Goal: Task Accomplishment & Management: Complete application form

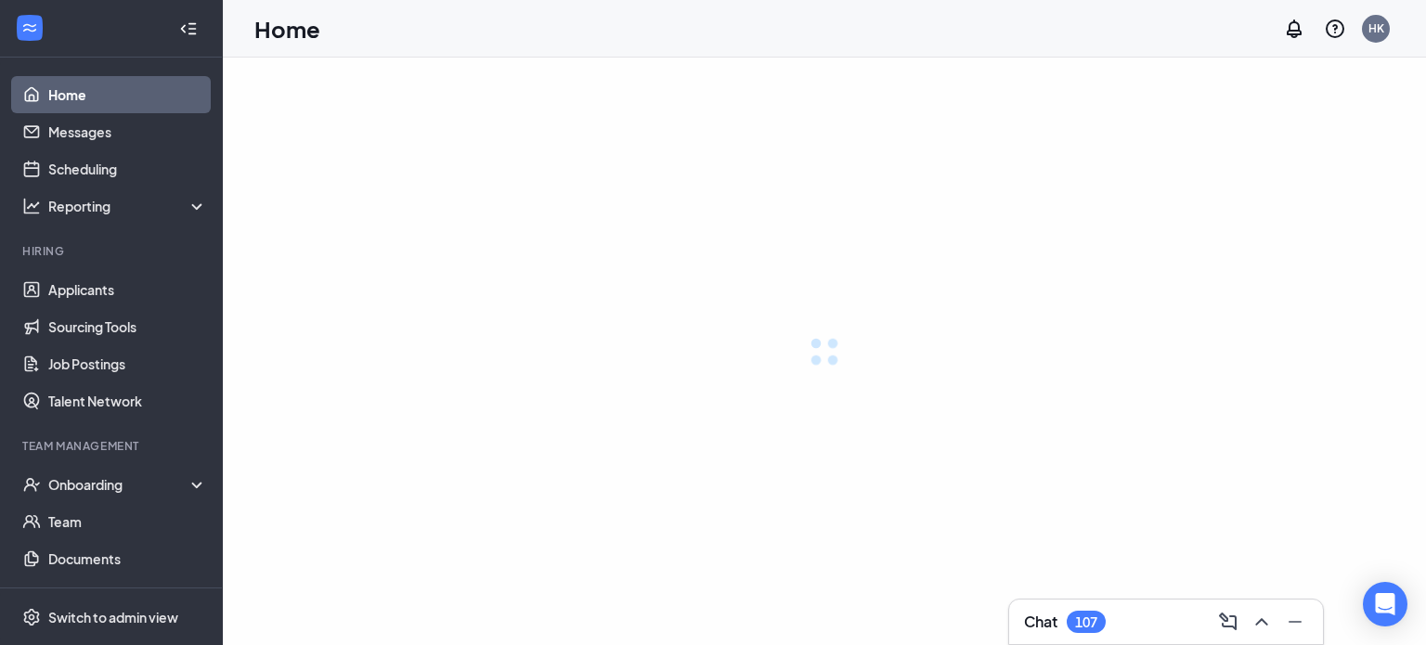
click at [1262, 624] on icon "ChevronUp" at bounding box center [1261, 622] width 22 height 22
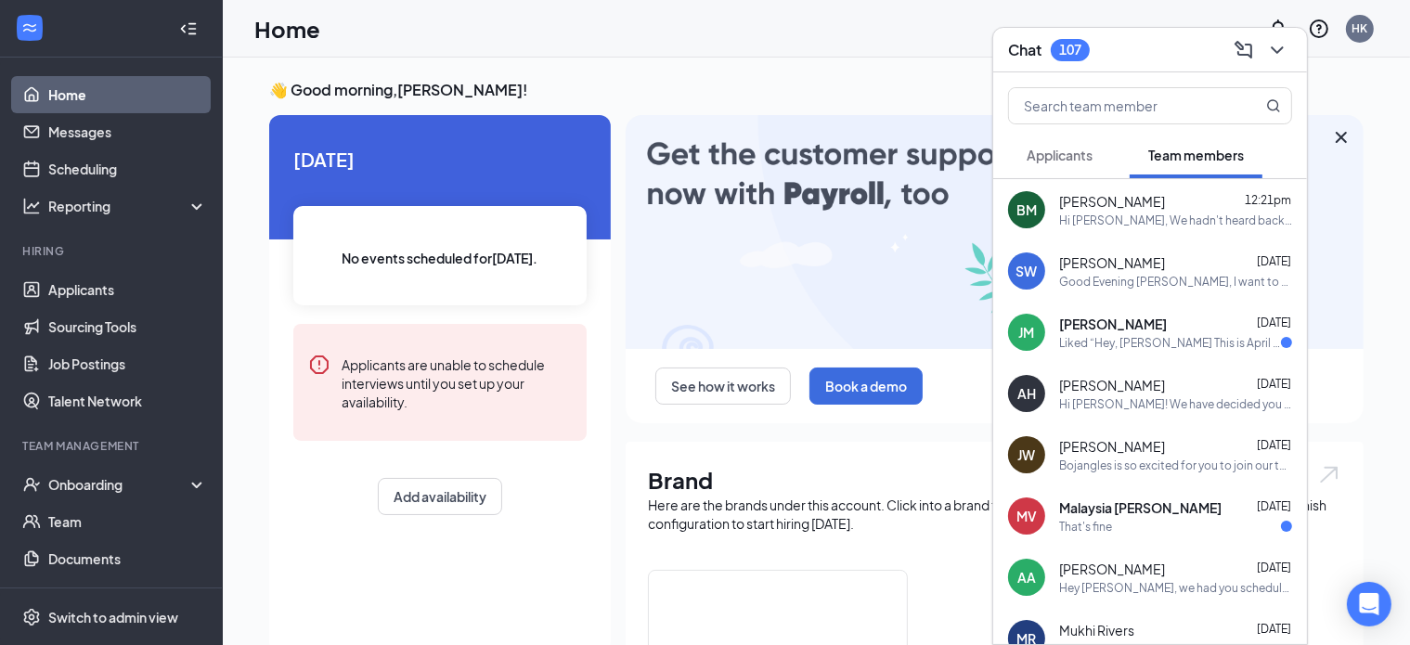
click at [1077, 162] on span "Applicants" at bounding box center [1060, 155] width 66 height 17
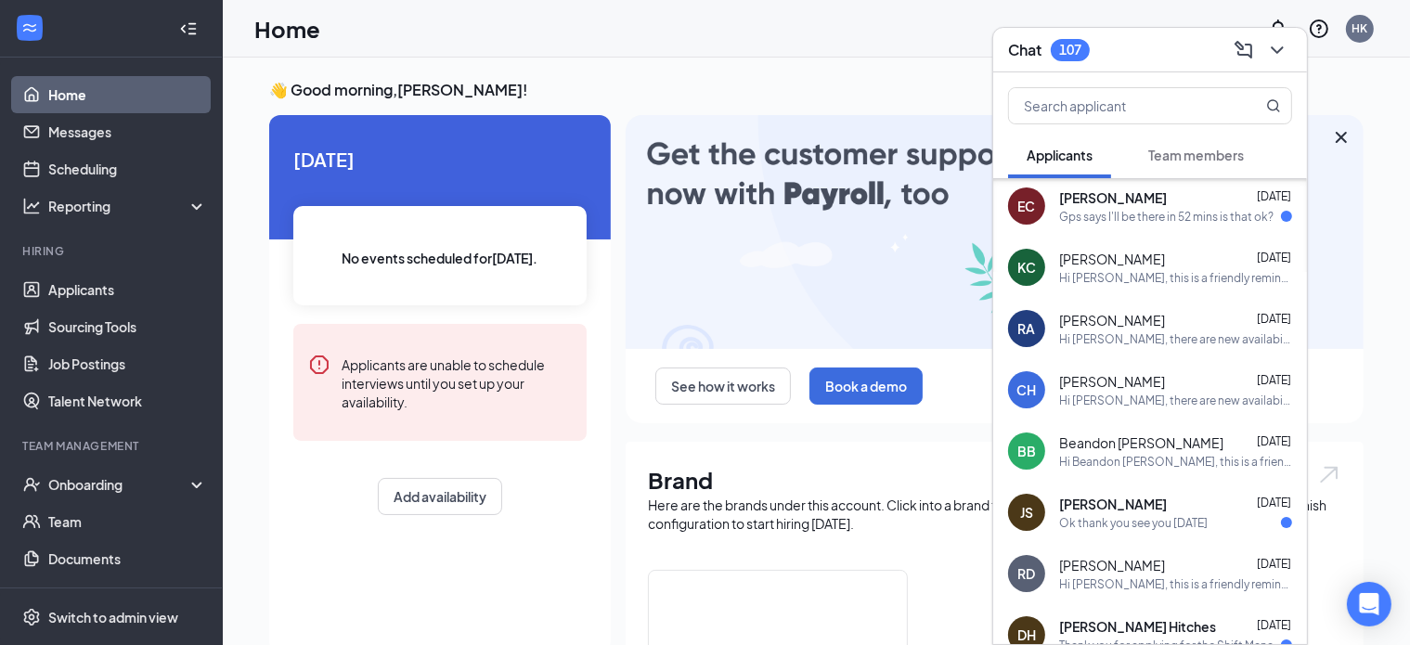
scroll to position [575, 0]
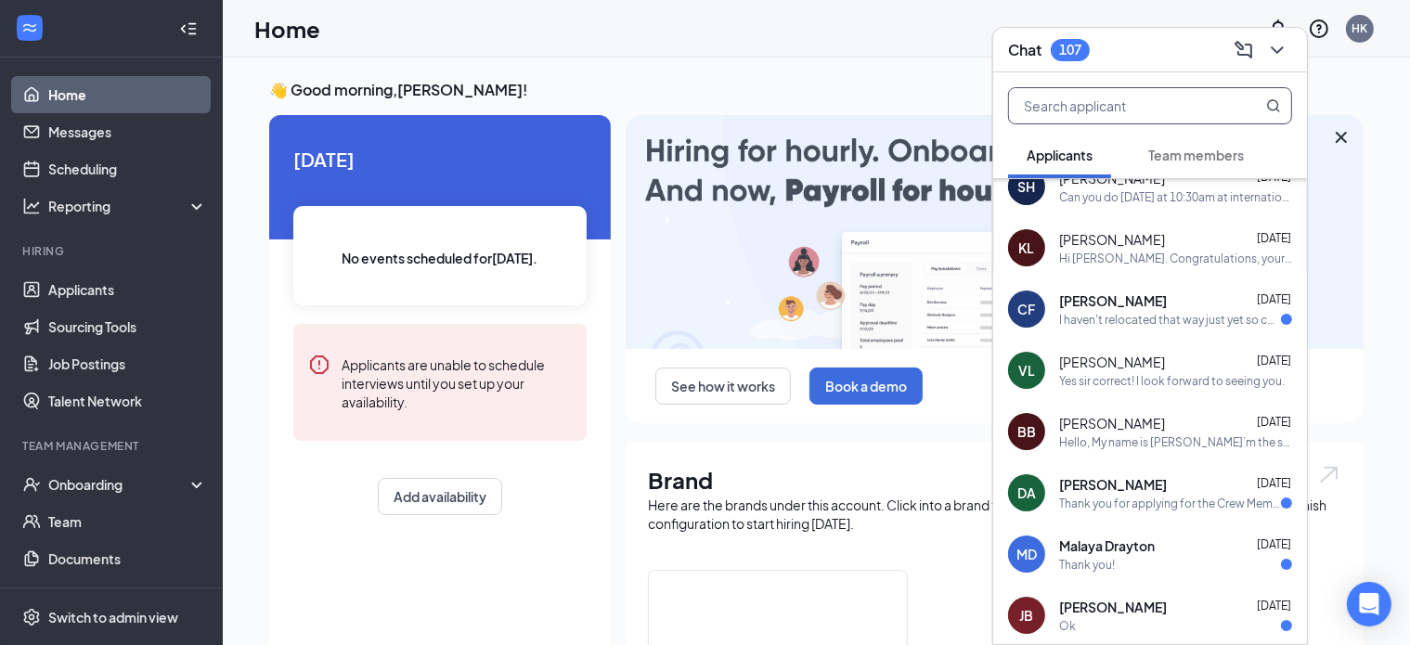
click at [1132, 104] on input "text" at bounding box center [1119, 105] width 220 height 35
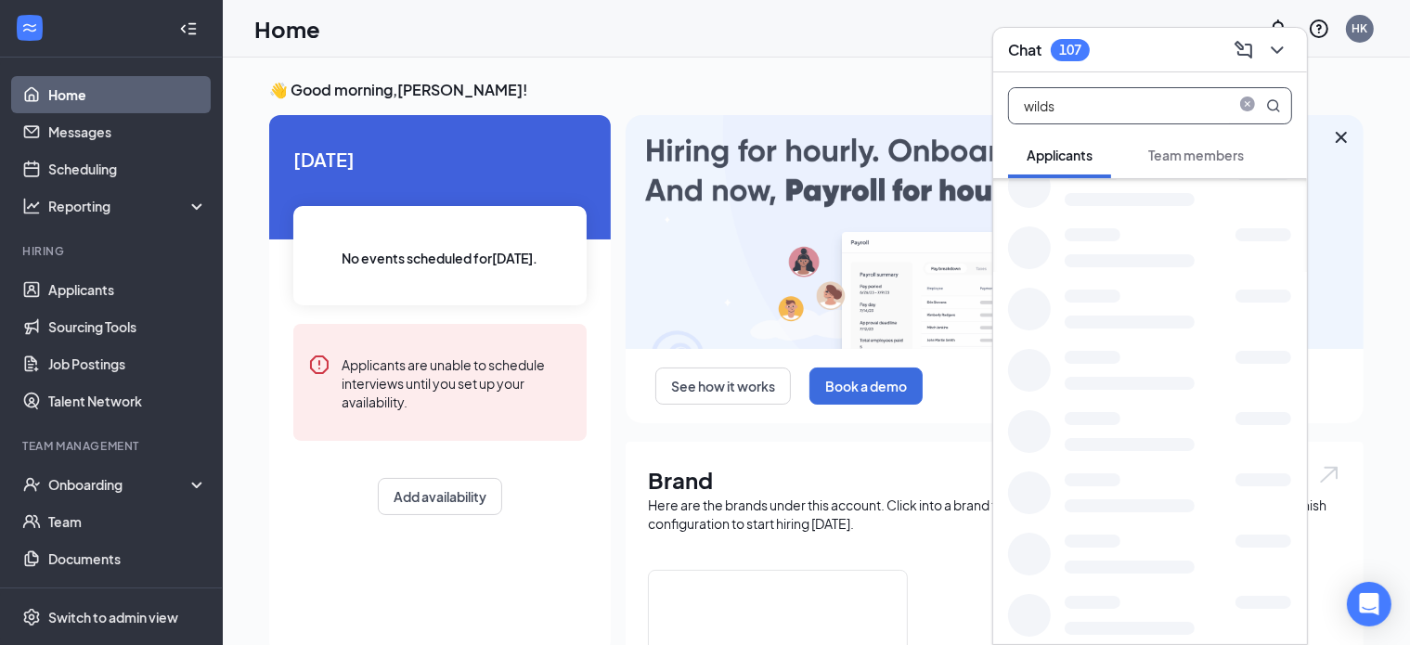
scroll to position [0, 0]
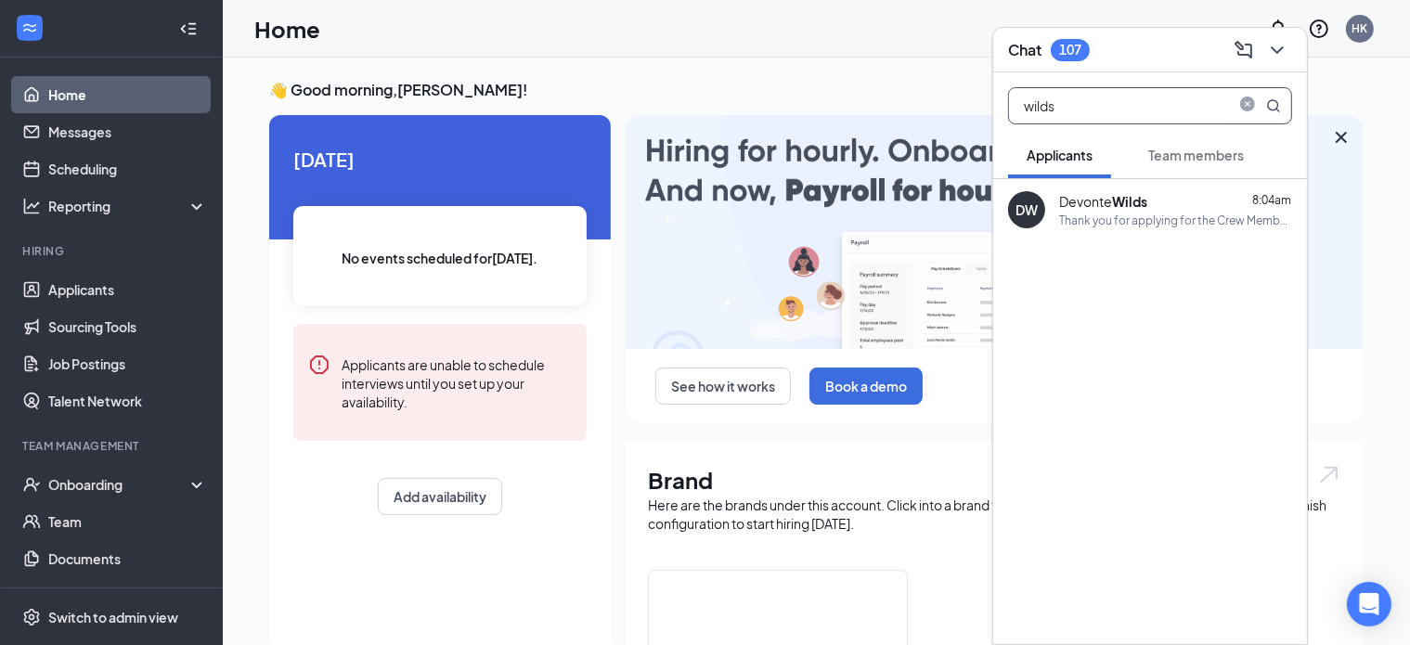
type input "wilds"
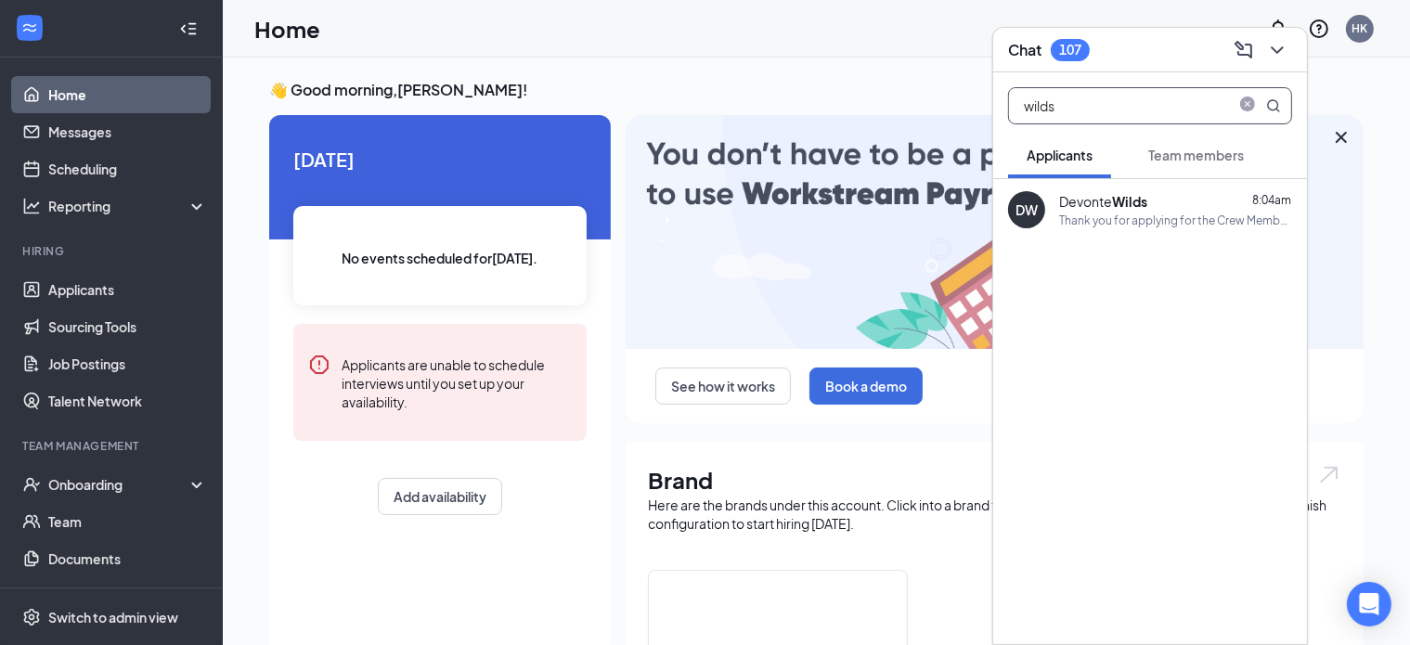
click at [1173, 213] on div "Thank you for applying for the Crew Member position. We will review you applica…" at bounding box center [1175, 221] width 233 height 16
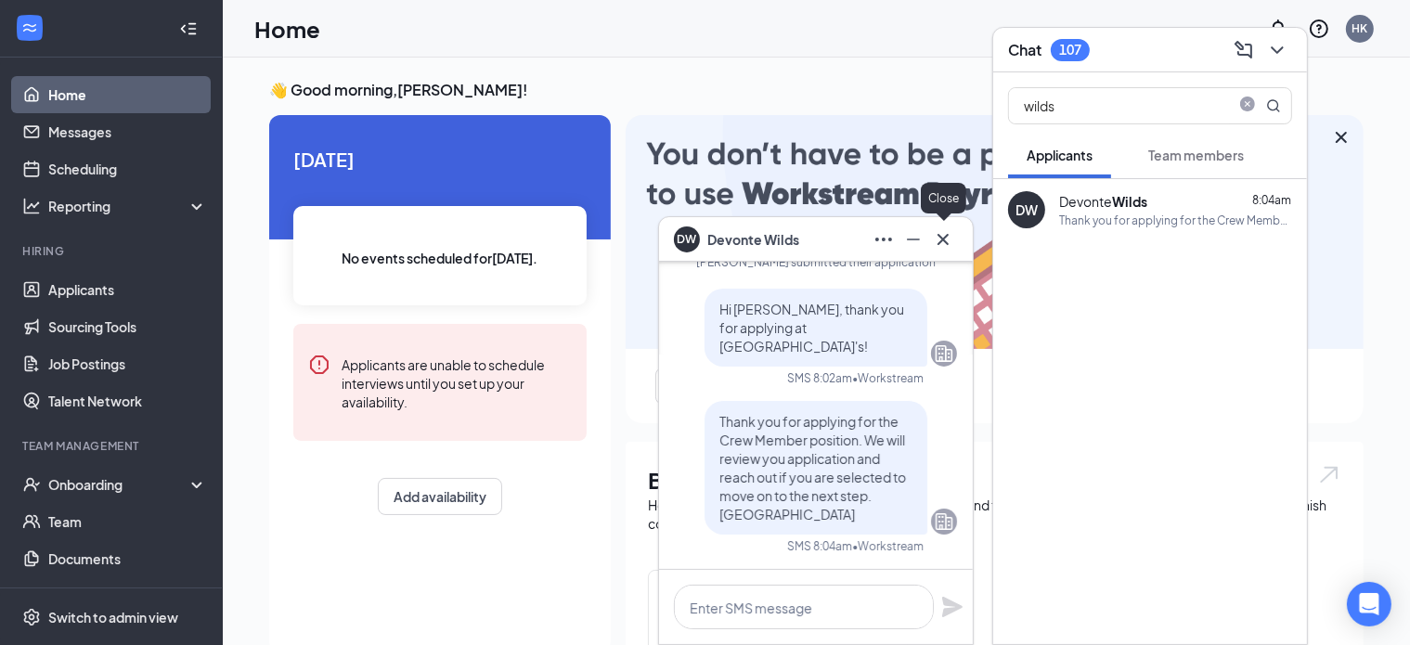
click at [949, 240] on icon "Cross" at bounding box center [943, 239] width 22 height 22
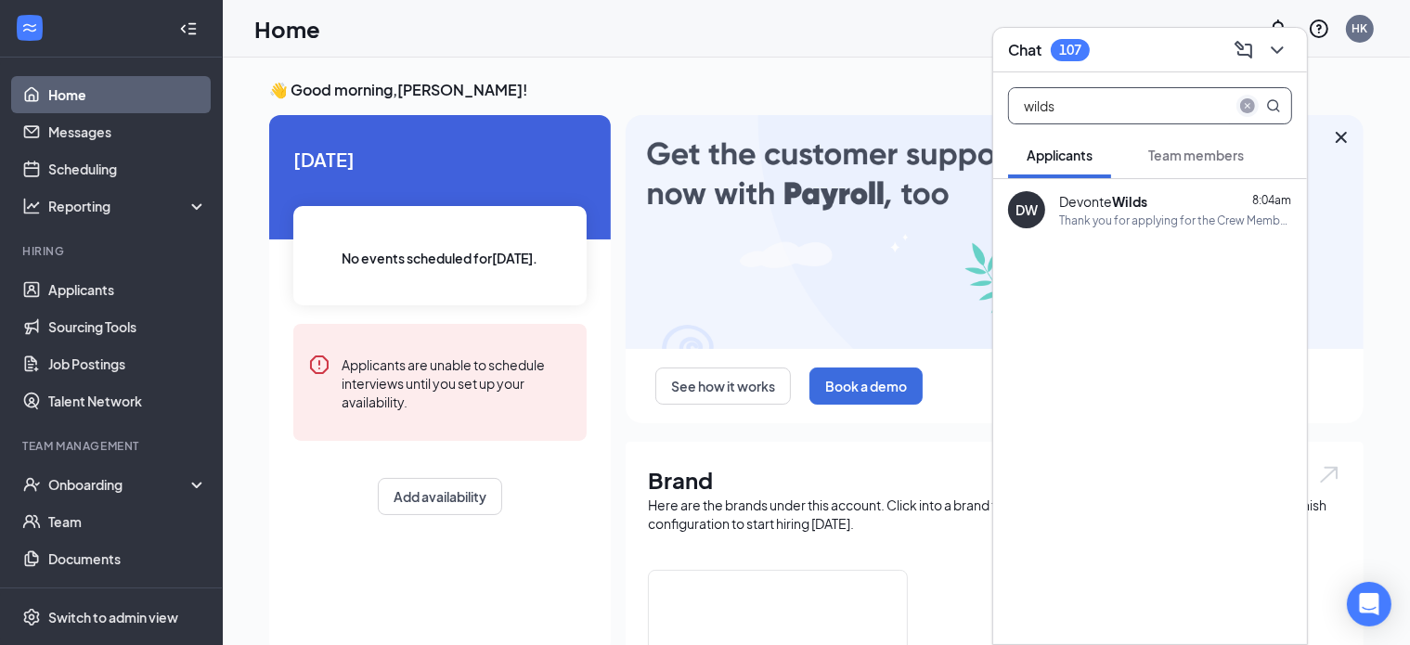
click at [1244, 99] on icon "close-circle" at bounding box center [1247, 105] width 15 height 15
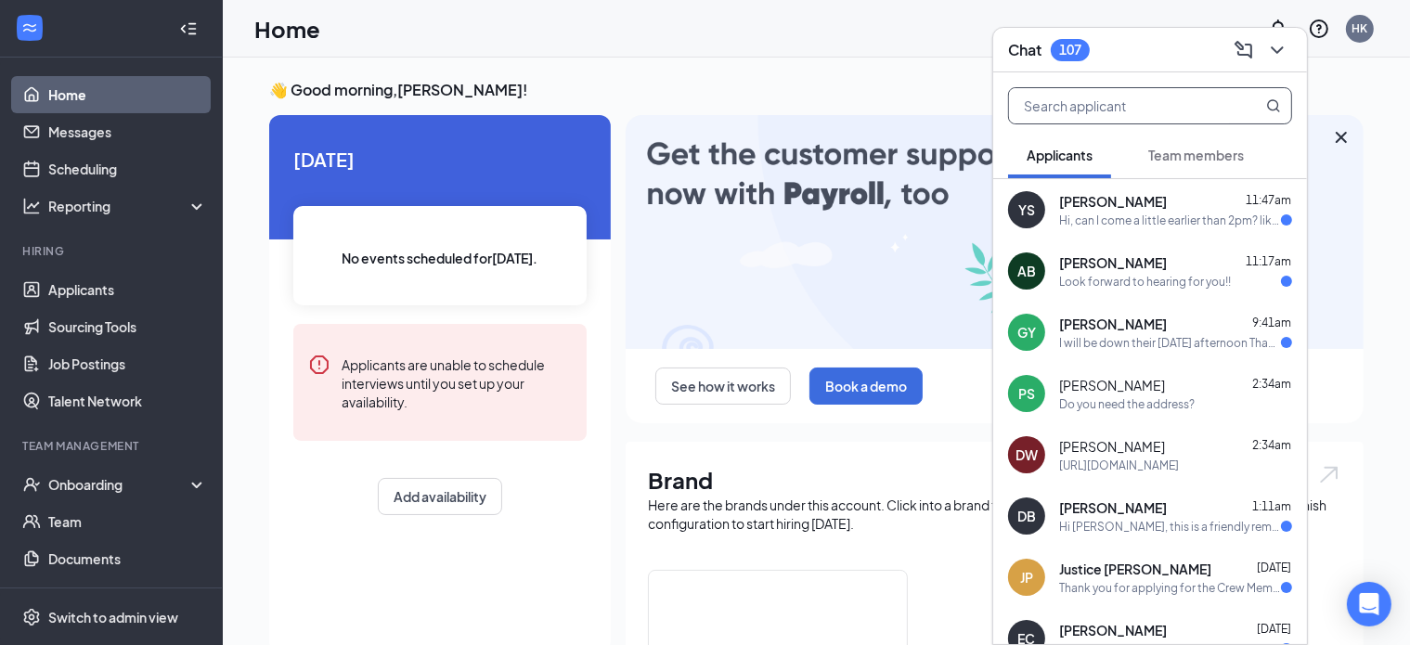
click at [1177, 152] on span "Team members" at bounding box center [1196, 155] width 96 height 17
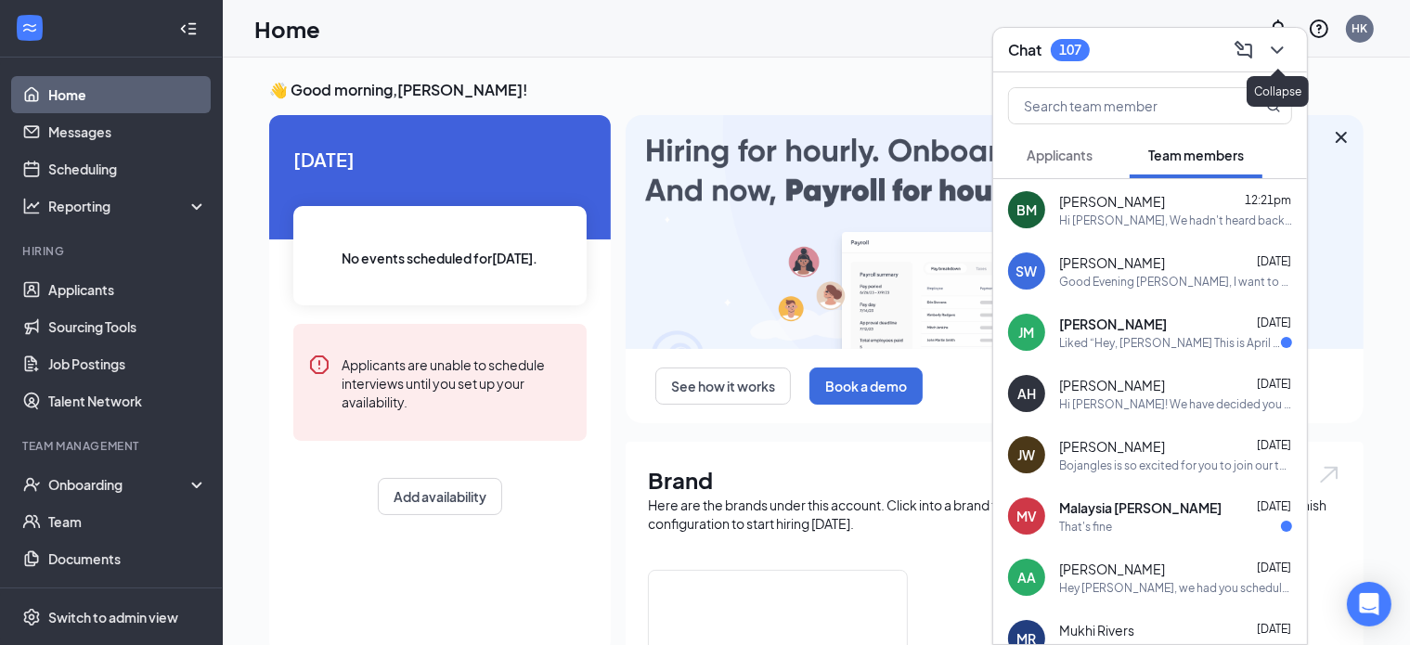
click at [1285, 58] on icon "ChevronDown" at bounding box center [1277, 50] width 22 height 22
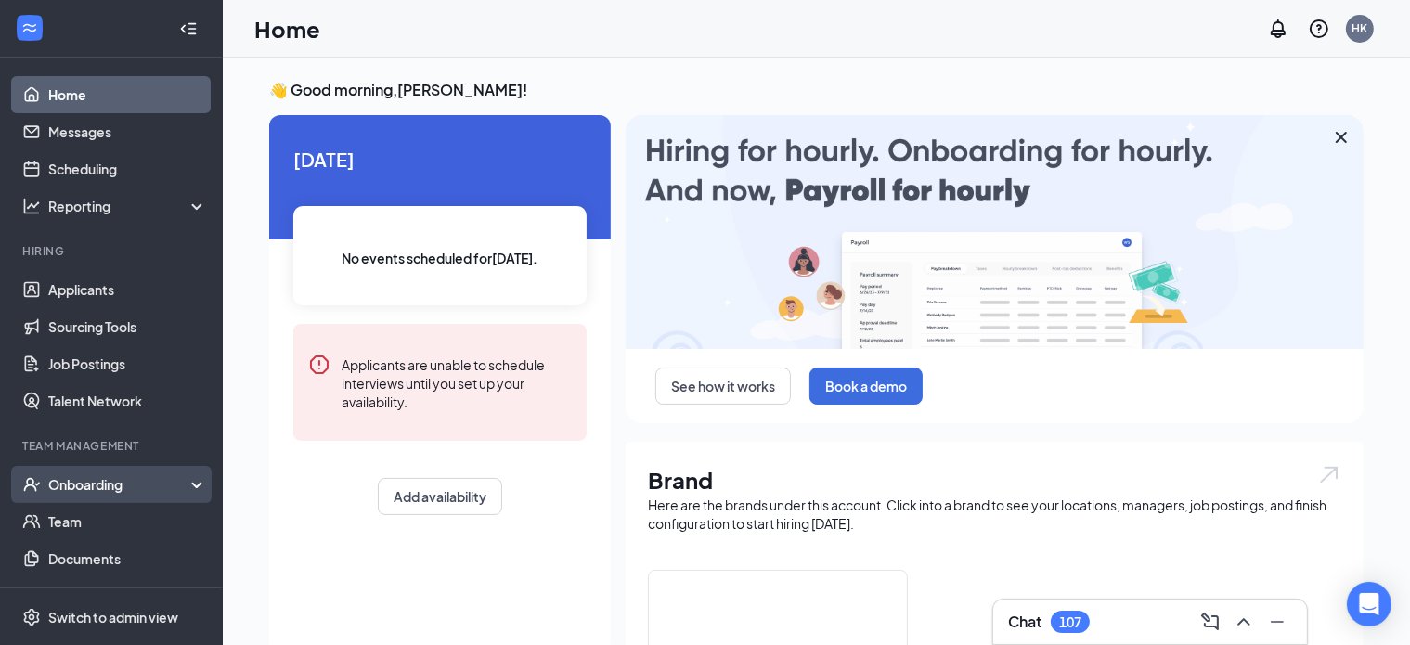
click at [71, 480] on div "Onboarding" at bounding box center [119, 484] width 143 height 19
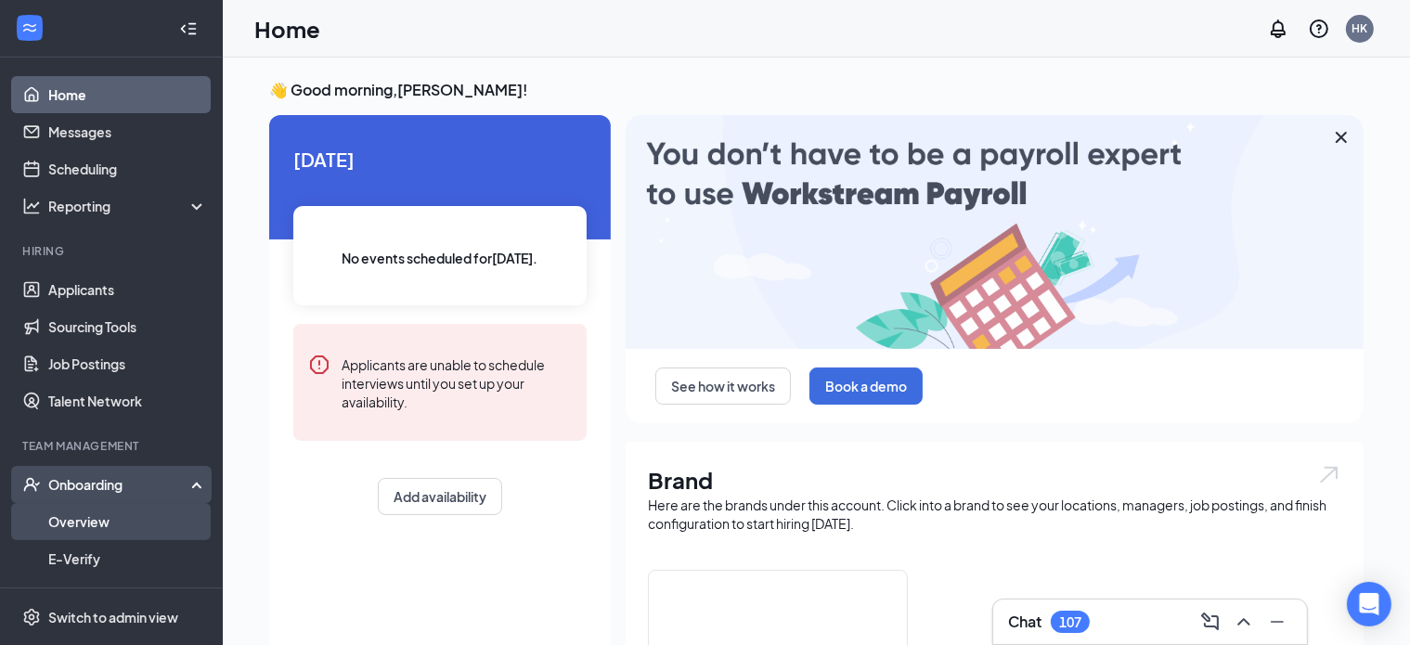
click at [79, 533] on link "Overview" at bounding box center [127, 521] width 159 height 37
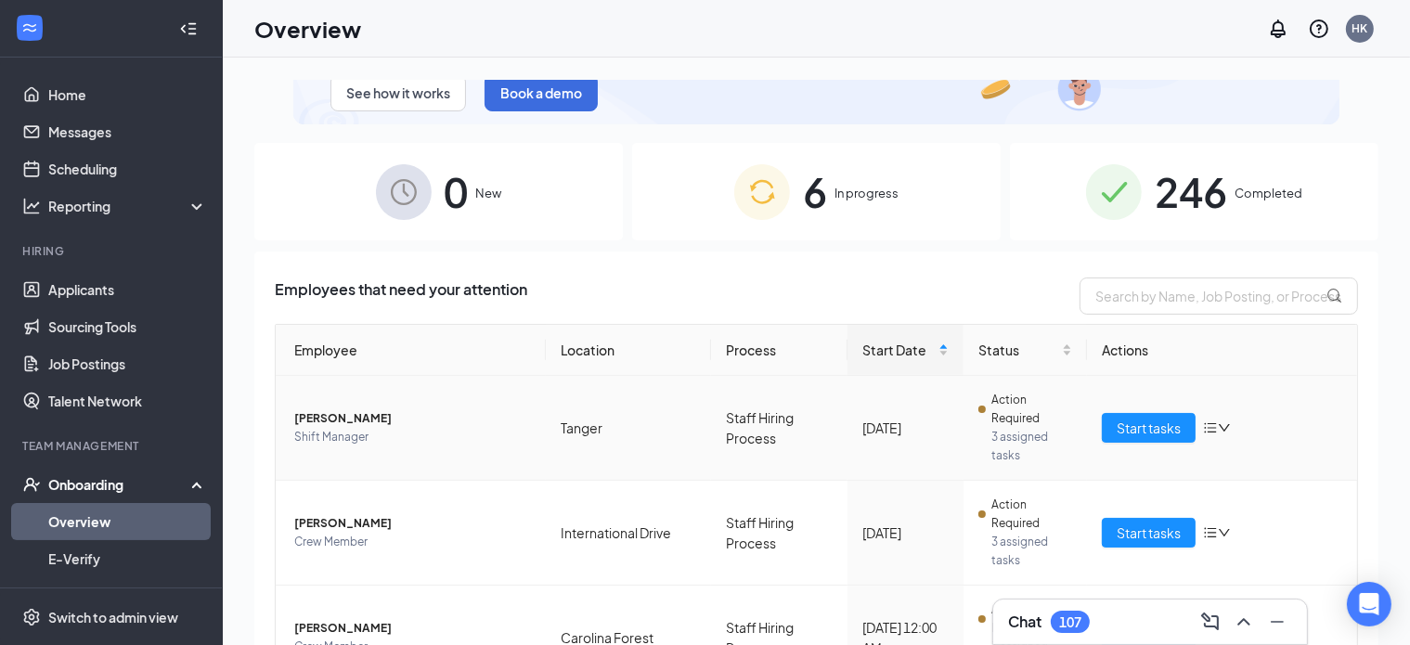
scroll to position [93, 0]
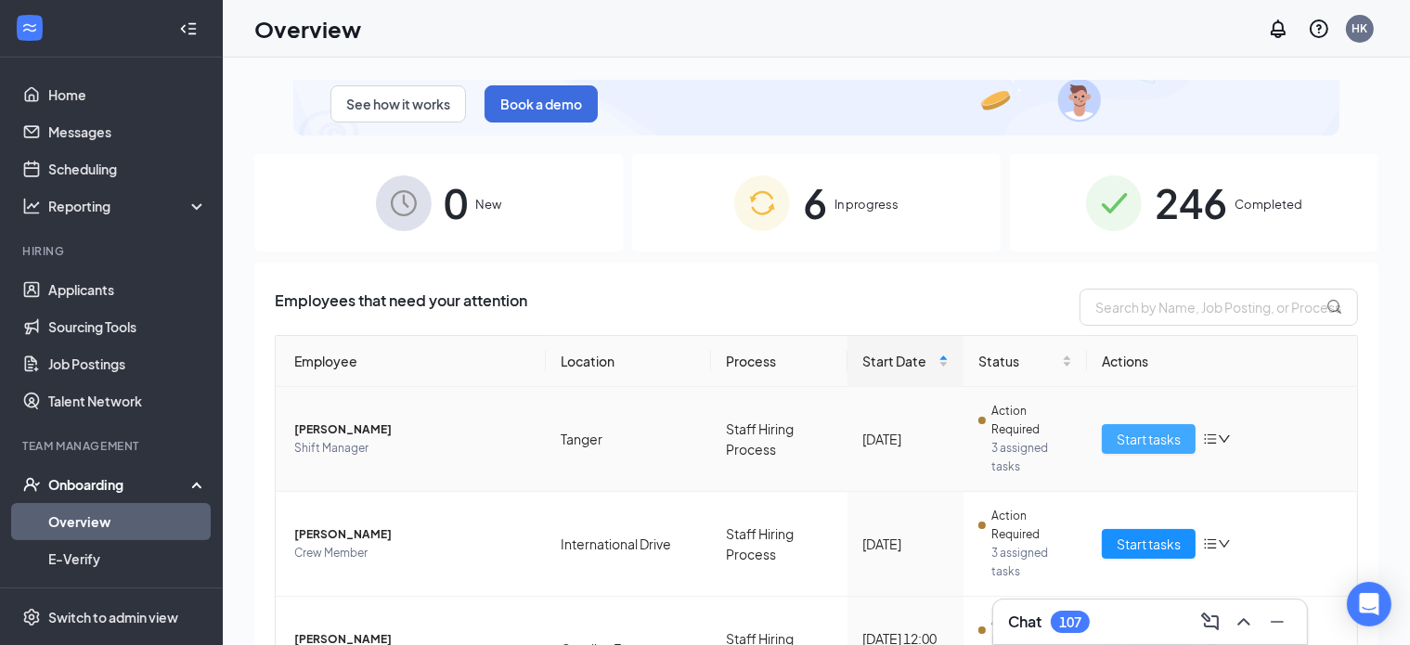
click at [1117, 433] on span "Start tasks" at bounding box center [1149, 439] width 64 height 20
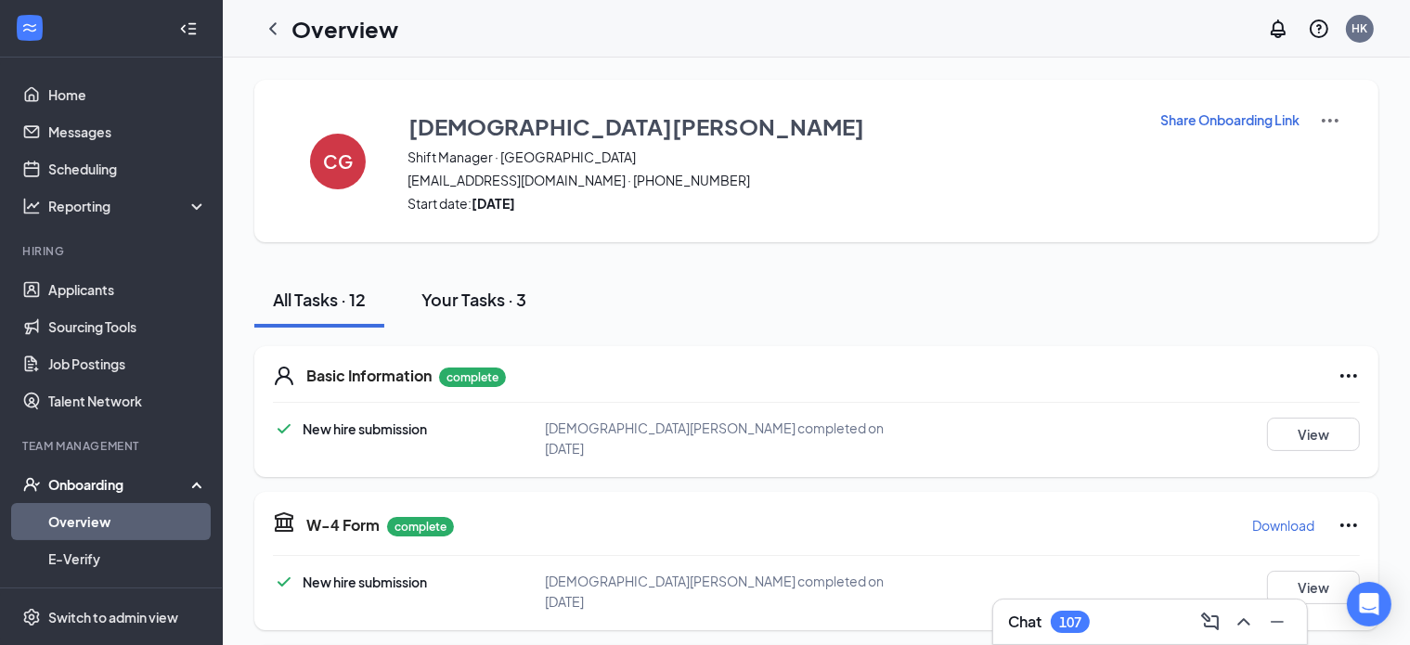
click at [475, 301] on div "Your Tasks · 3" at bounding box center [473, 299] width 105 height 23
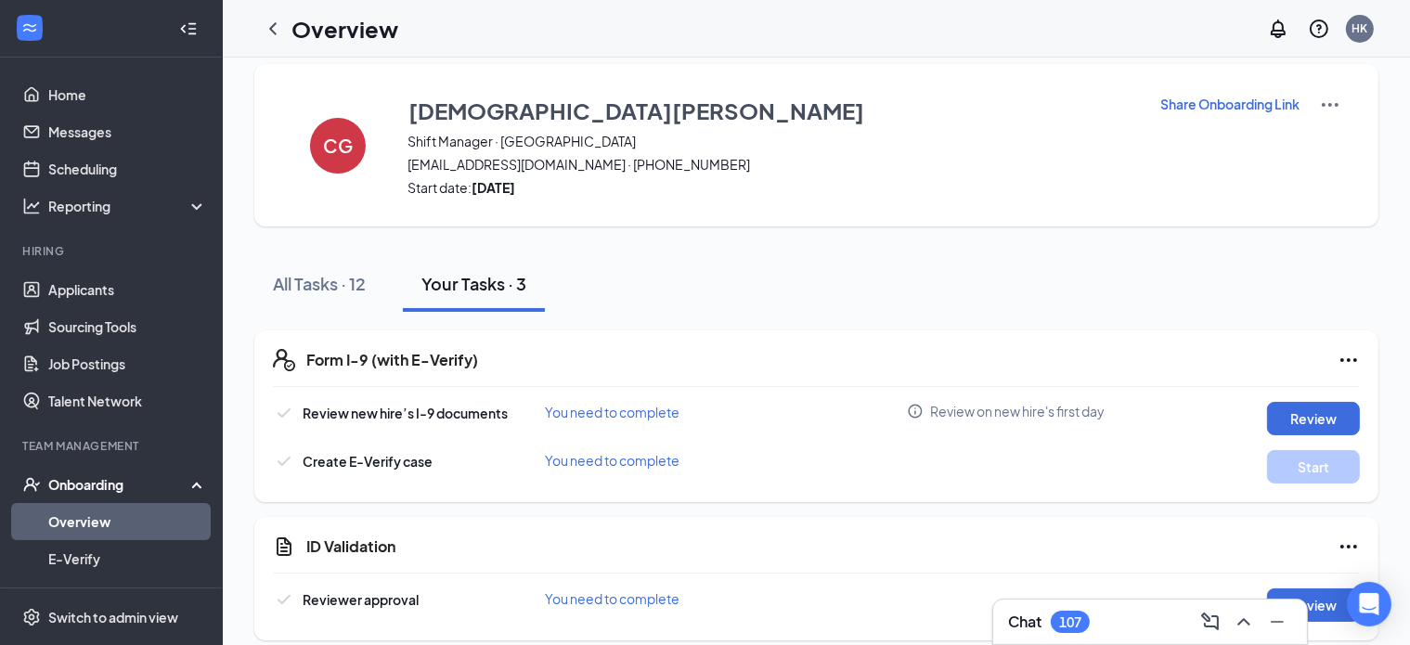
scroll to position [32, 0]
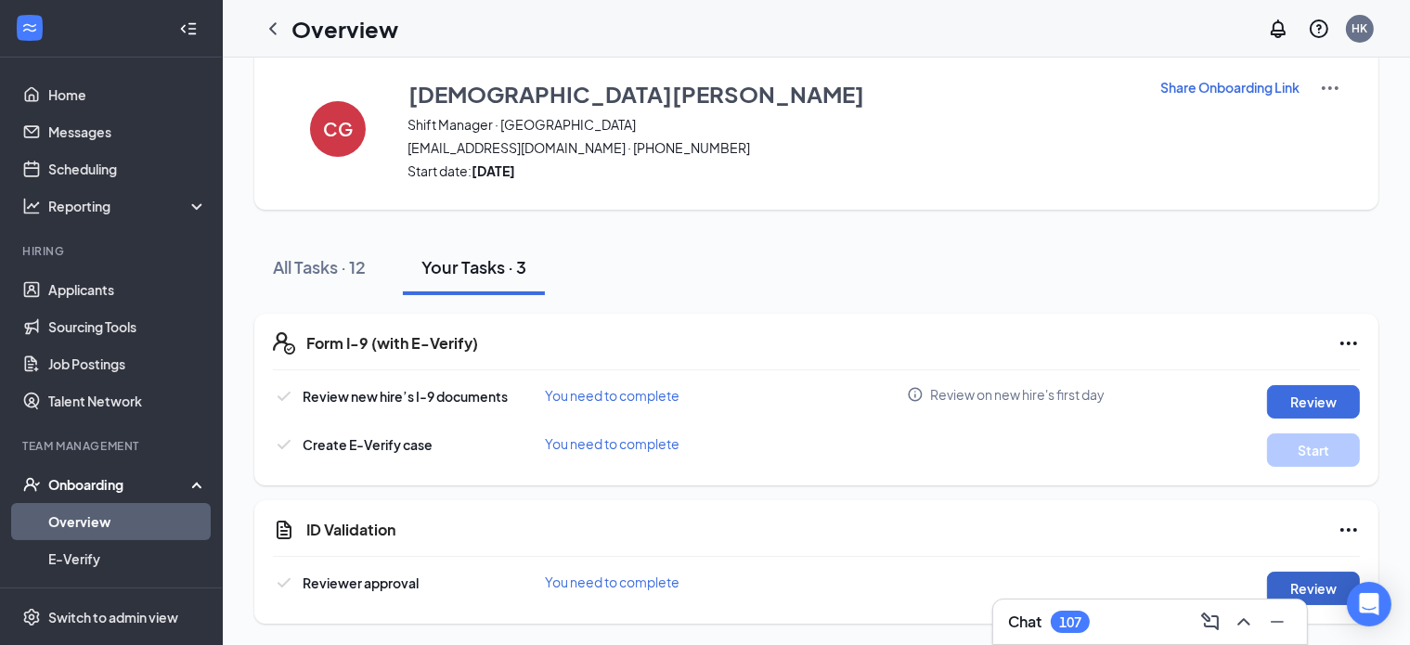
click at [1327, 597] on button "Review" at bounding box center [1313, 588] width 93 height 33
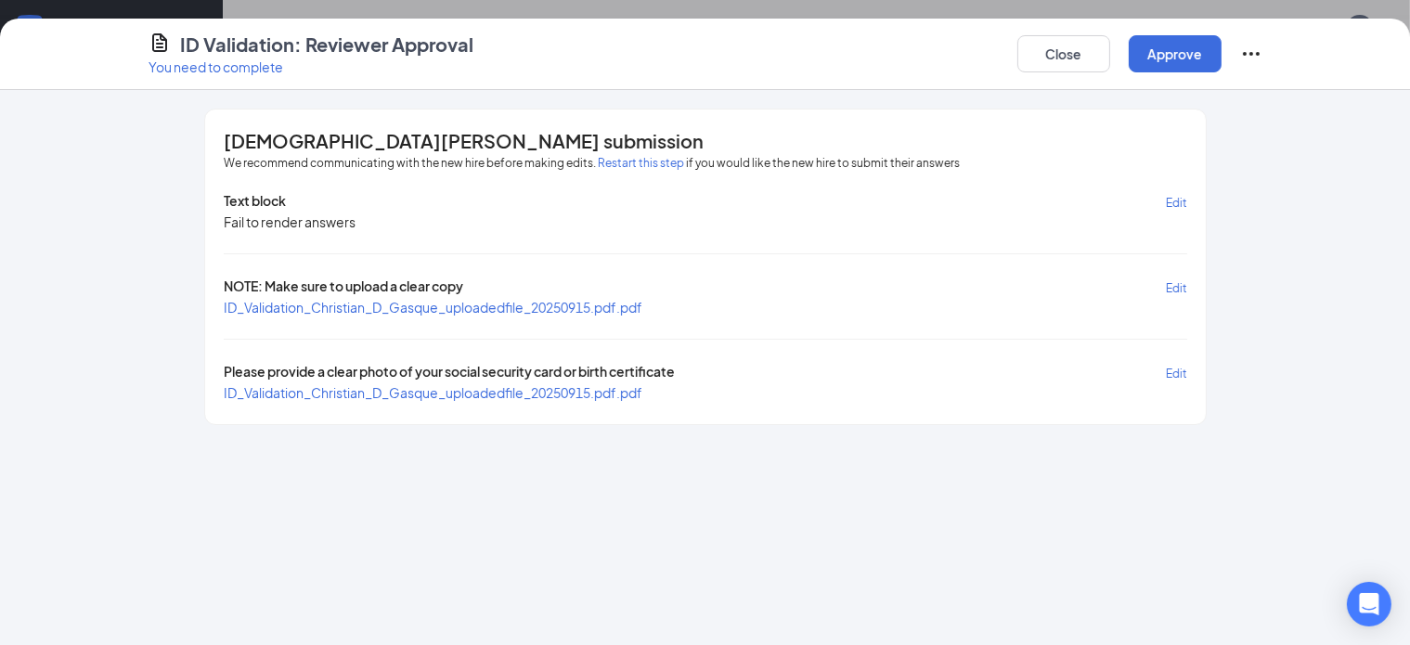
click at [457, 303] on span "ID_Validation_Christian_D_Gasque_uploadedfile_20250915.pdf.pdf" at bounding box center [433, 307] width 419 height 17
click at [516, 393] on span "ID_Validation_Christian_D_Gasque_uploadedfile_20250915.pdf.pdf" at bounding box center [433, 392] width 419 height 17
click at [1222, 47] on button "Approve" at bounding box center [1175, 53] width 93 height 37
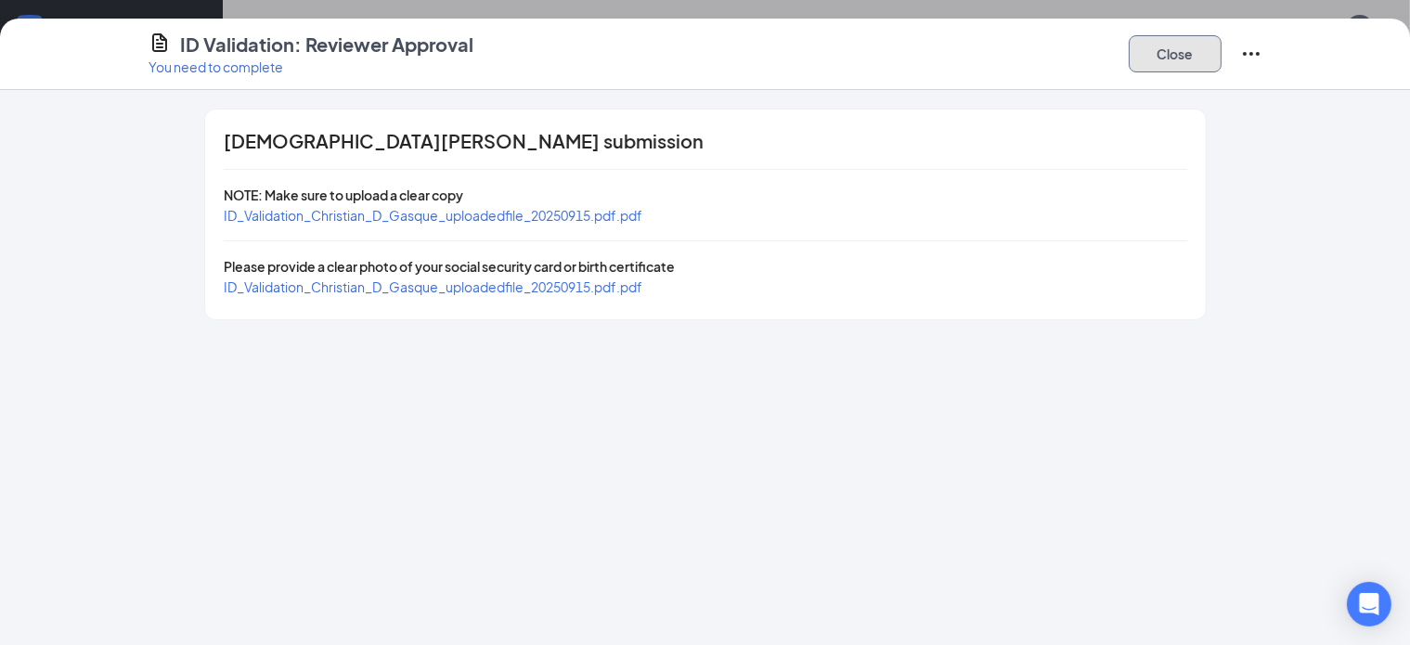
click at [1222, 45] on button "Close" at bounding box center [1175, 53] width 93 height 37
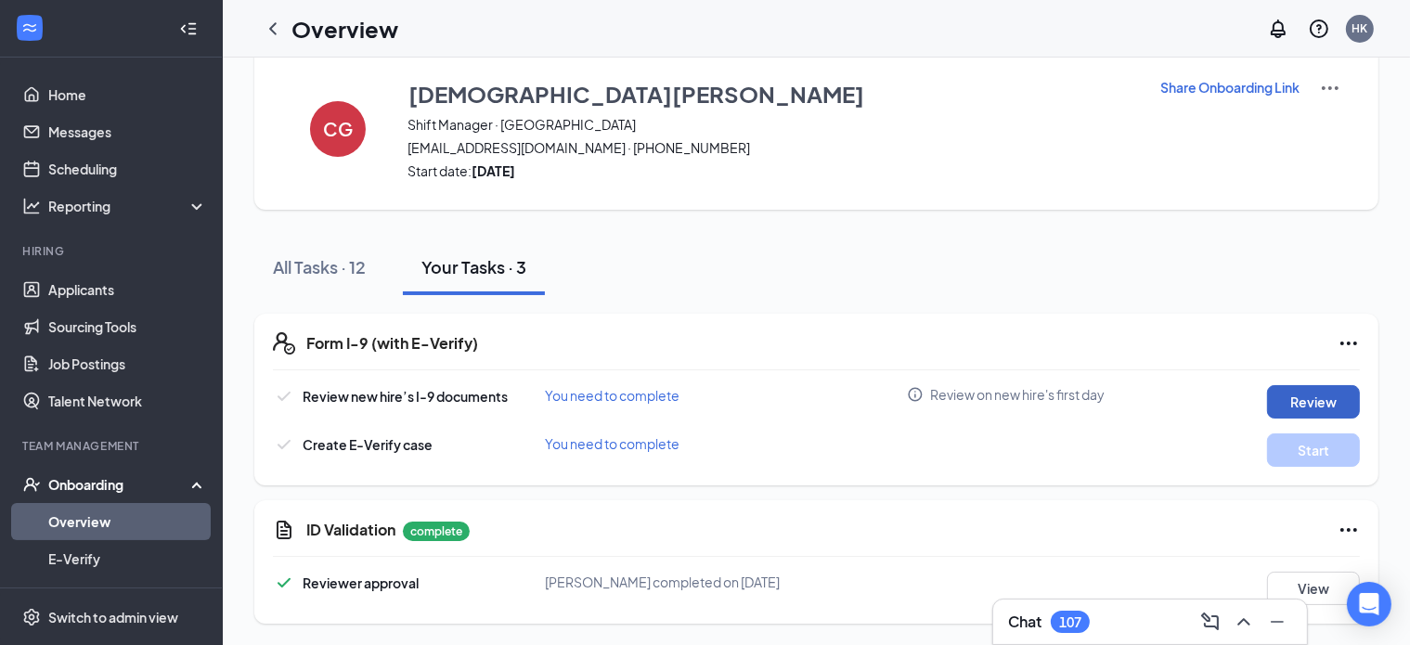
click at [1325, 397] on button "Review" at bounding box center [1313, 401] width 93 height 33
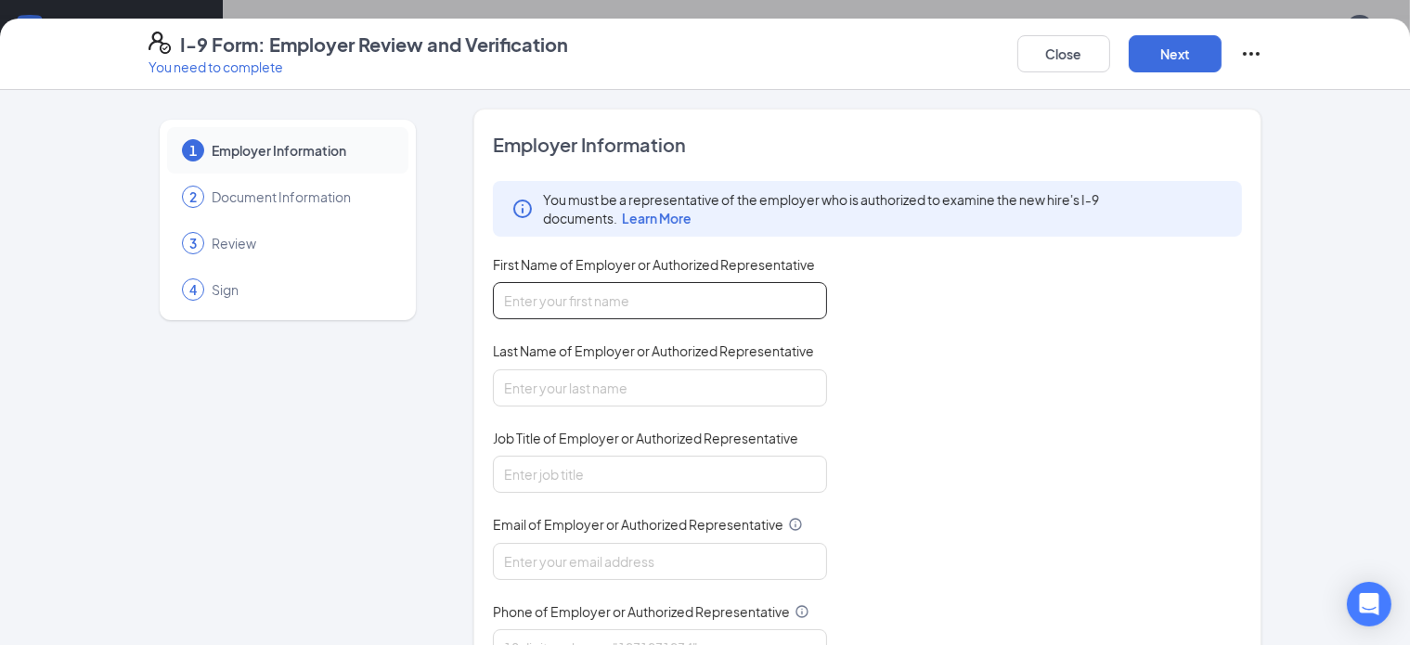
click at [714, 296] on input "First Name of Employer or Authorized Representative" at bounding box center [660, 300] width 334 height 37
type input "[PERSON_NAME]"
type input "Area Supervisor"
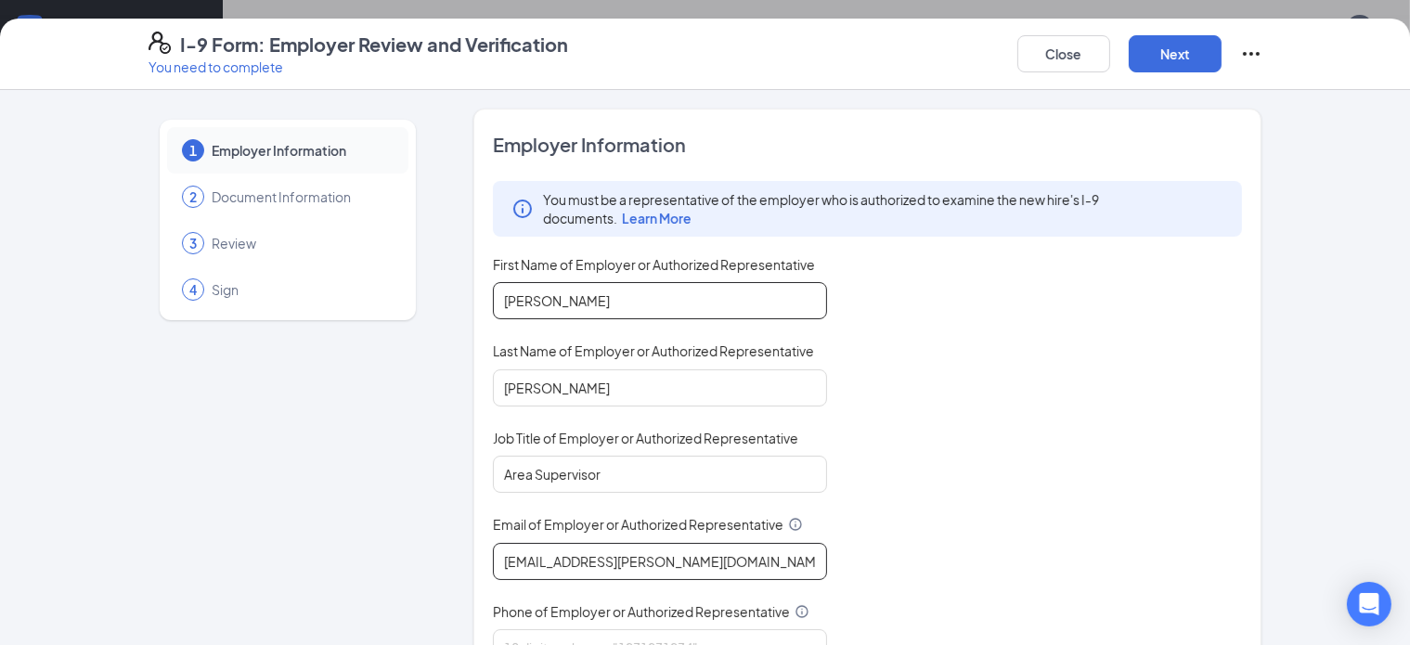
type input "[EMAIL_ADDRESS][PERSON_NAME][DOMAIN_NAME]"
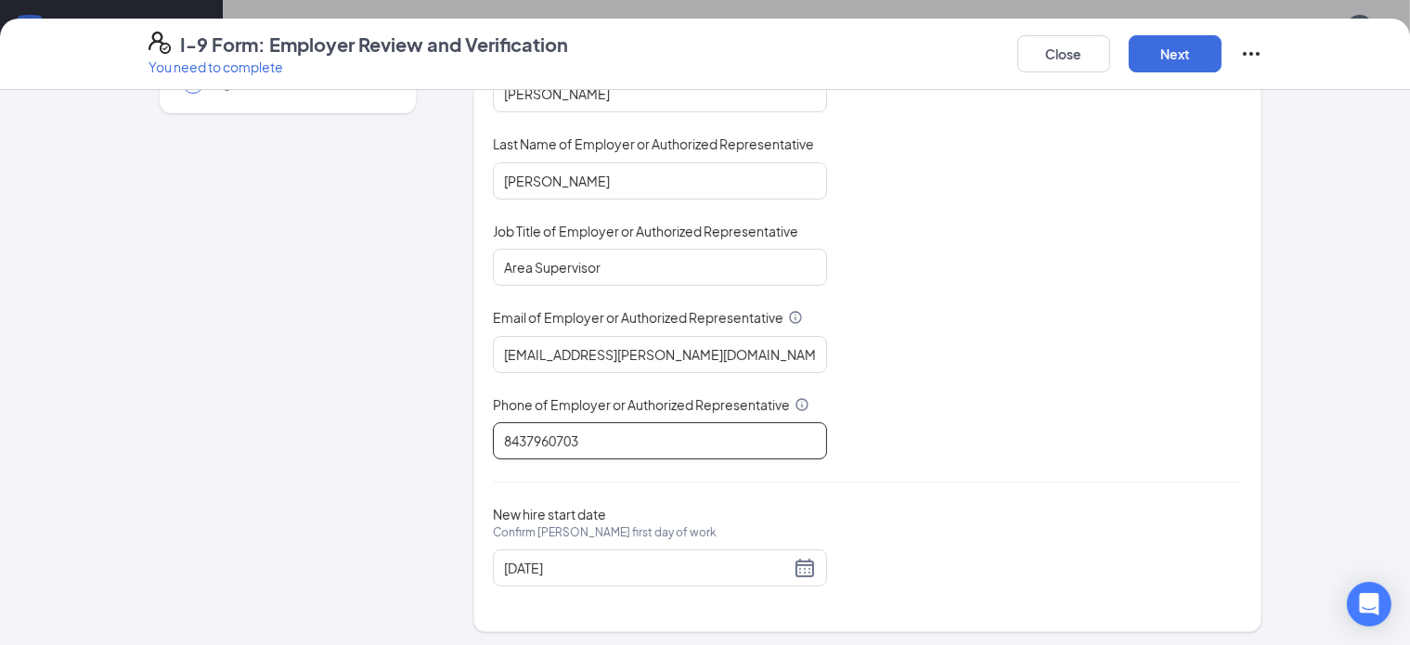
scroll to position [208, 0]
type input "8437960703"
click at [746, 563] on div "[DATE]" at bounding box center [660, 567] width 312 height 22
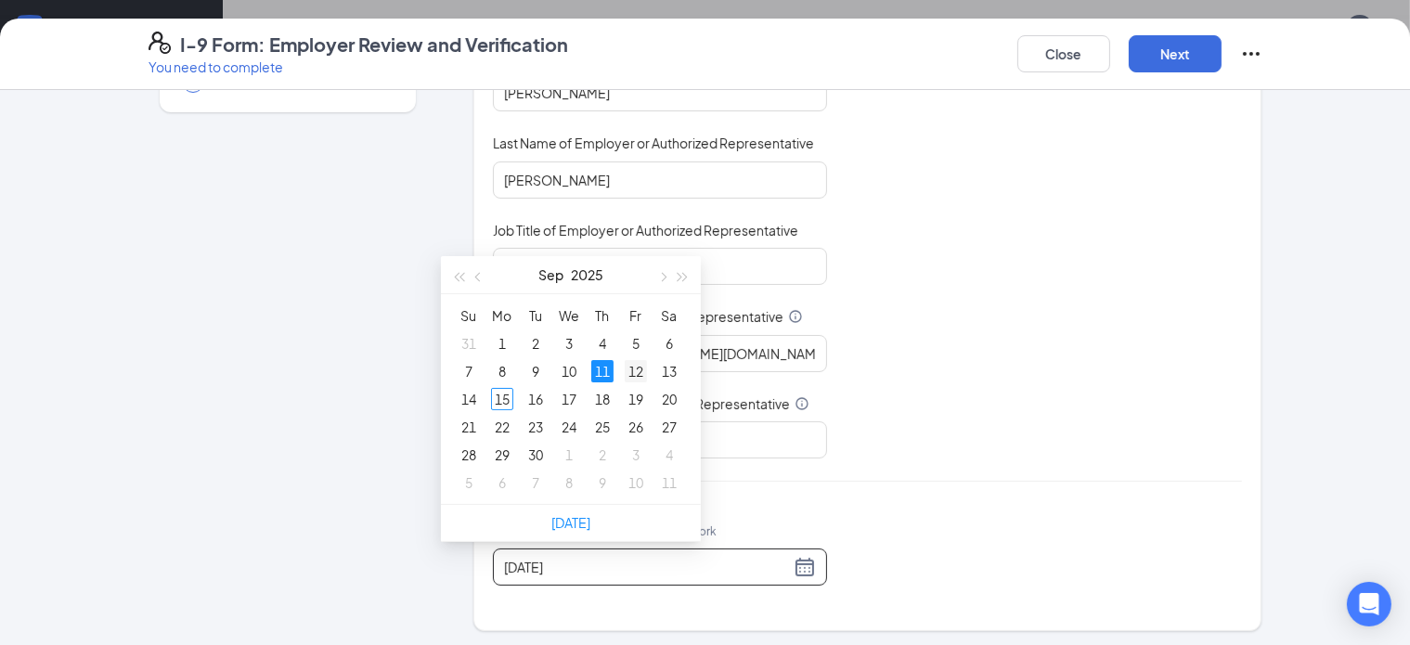
type input "[DATE]"
click at [640, 367] on div "12" at bounding box center [636, 371] width 22 height 22
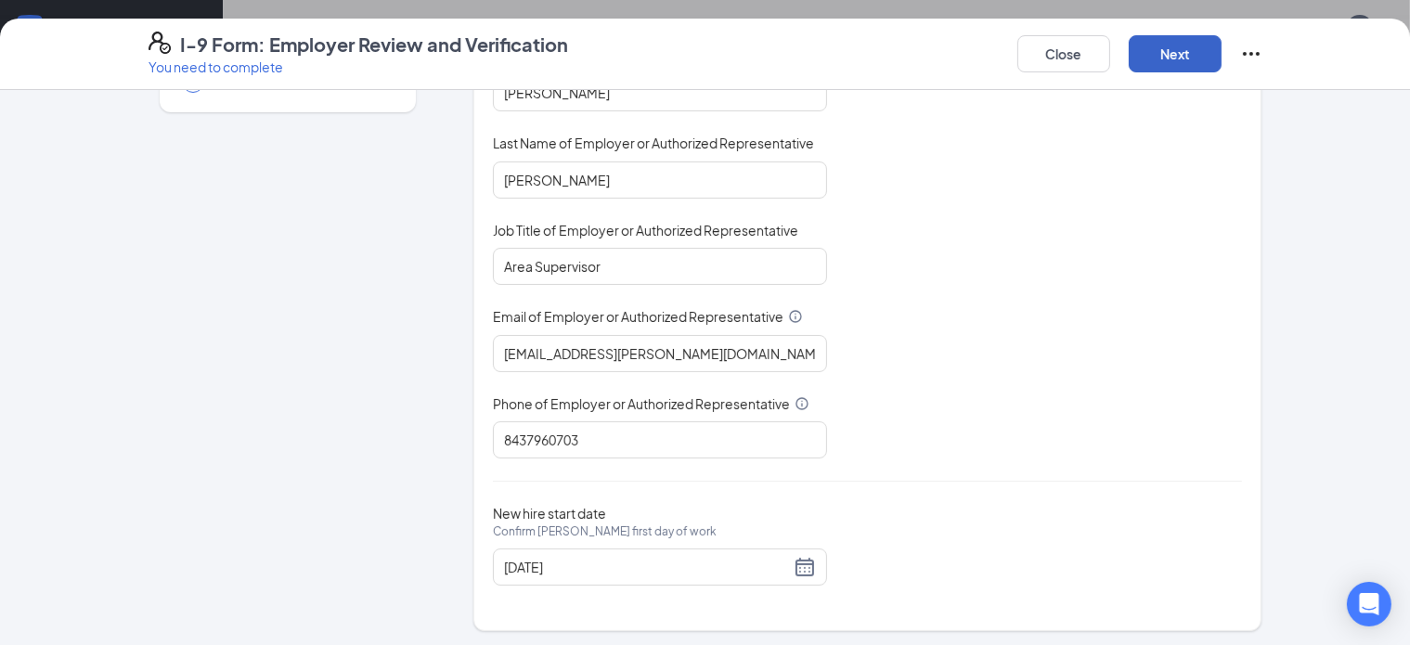
click at [1222, 65] on button "Next" at bounding box center [1175, 53] width 93 height 37
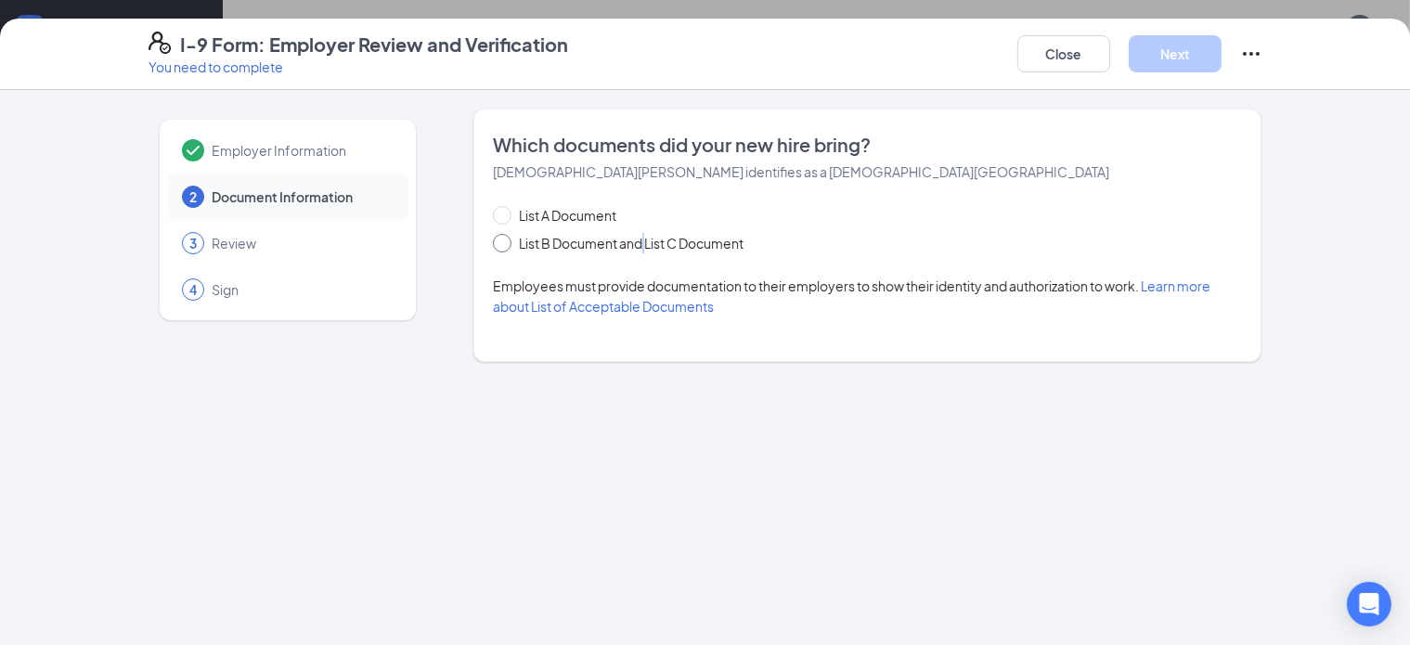
click at [598, 237] on span "List B Document and List C Document" at bounding box center [630, 243] width 239 height 20
click at [493, 252] on label "List B Document and List C Document" at bounding box center [622, 243] width 258 height 20
click at [493, 247] on input "List B Document and List C Document" at bounding box center [499, 240] width 13 height 13
radio input "true"
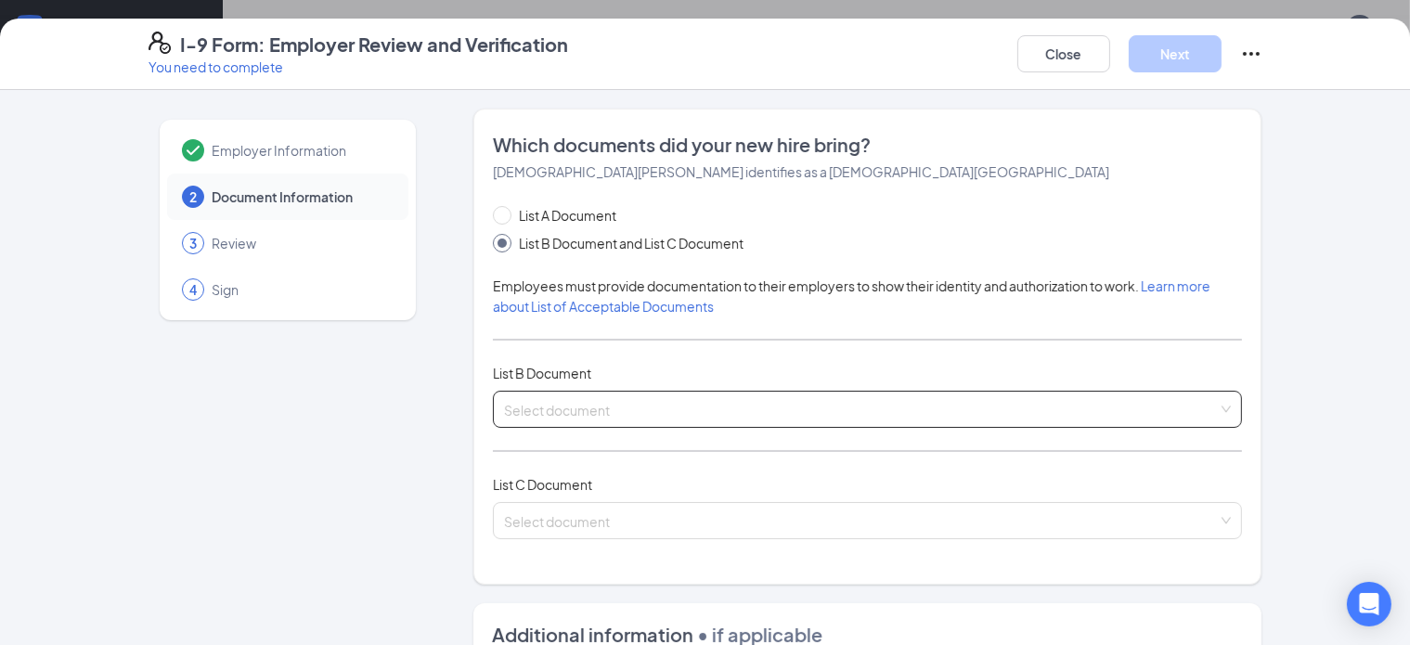
click at [508, 420] on span at bounding box center [861, 409] width 715 height 35
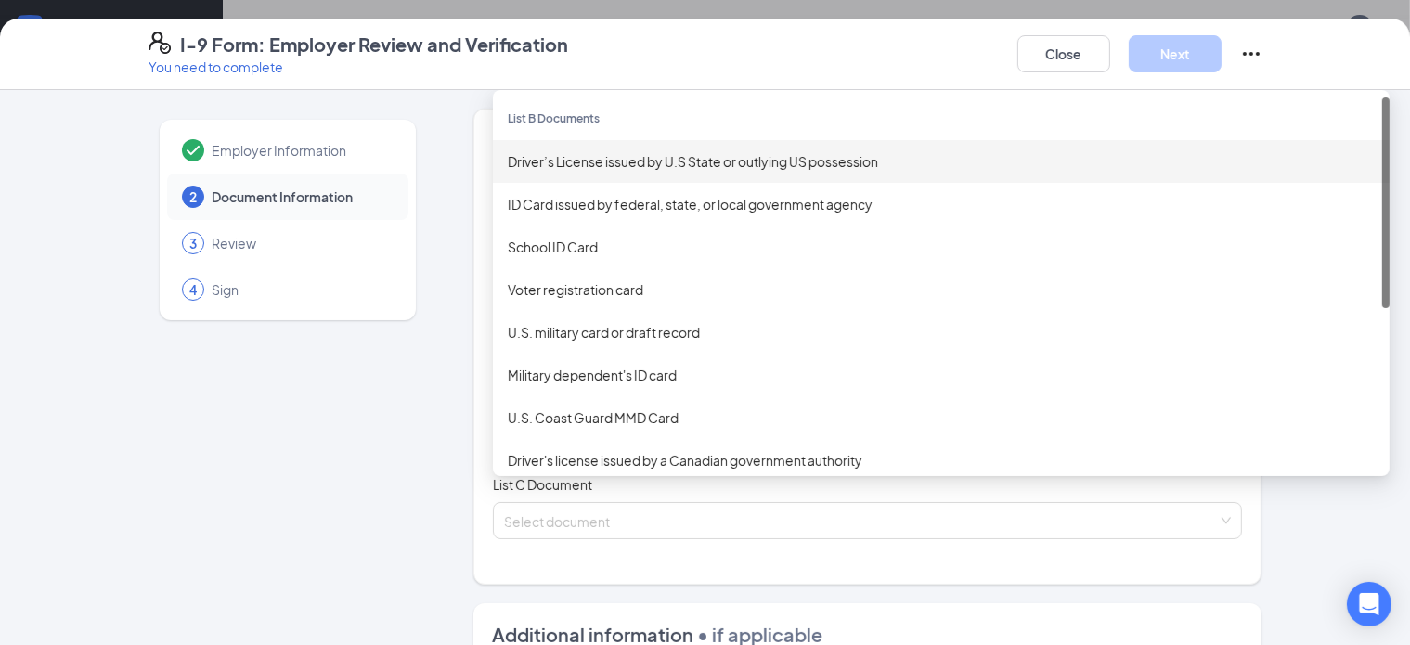
click at [557, 162] on div "Driver’s License issued by U.S State or outlying US possession" at bounding box center [941, 161] width 867 height 20
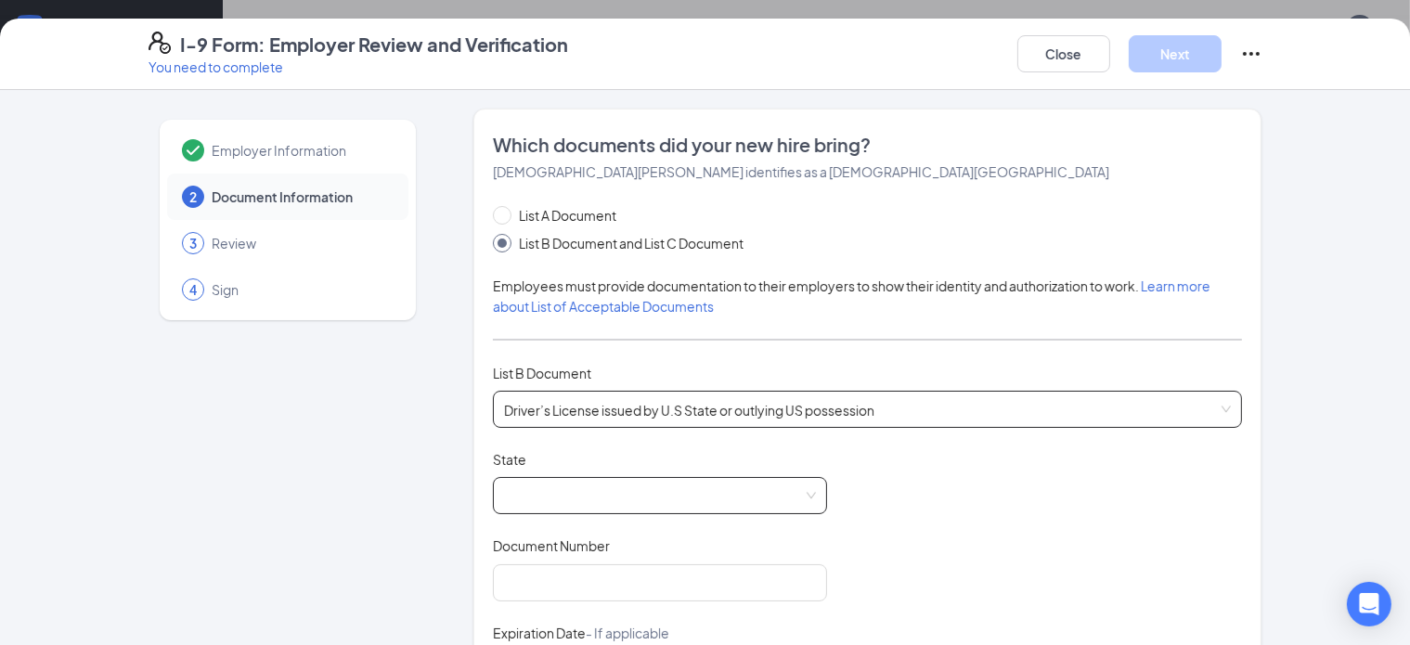
click at [529, 486] on span at bounding box center [660, 495] width 312 height 35
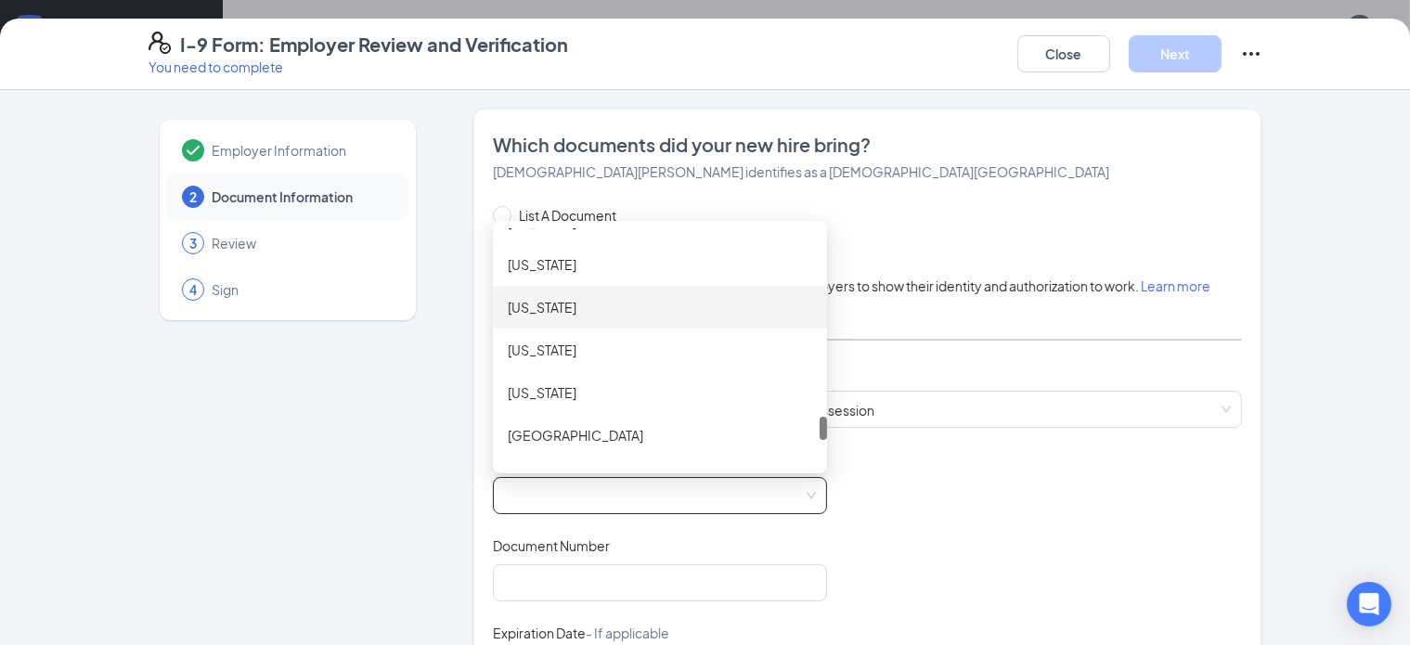
scroll to position [1764, 0]
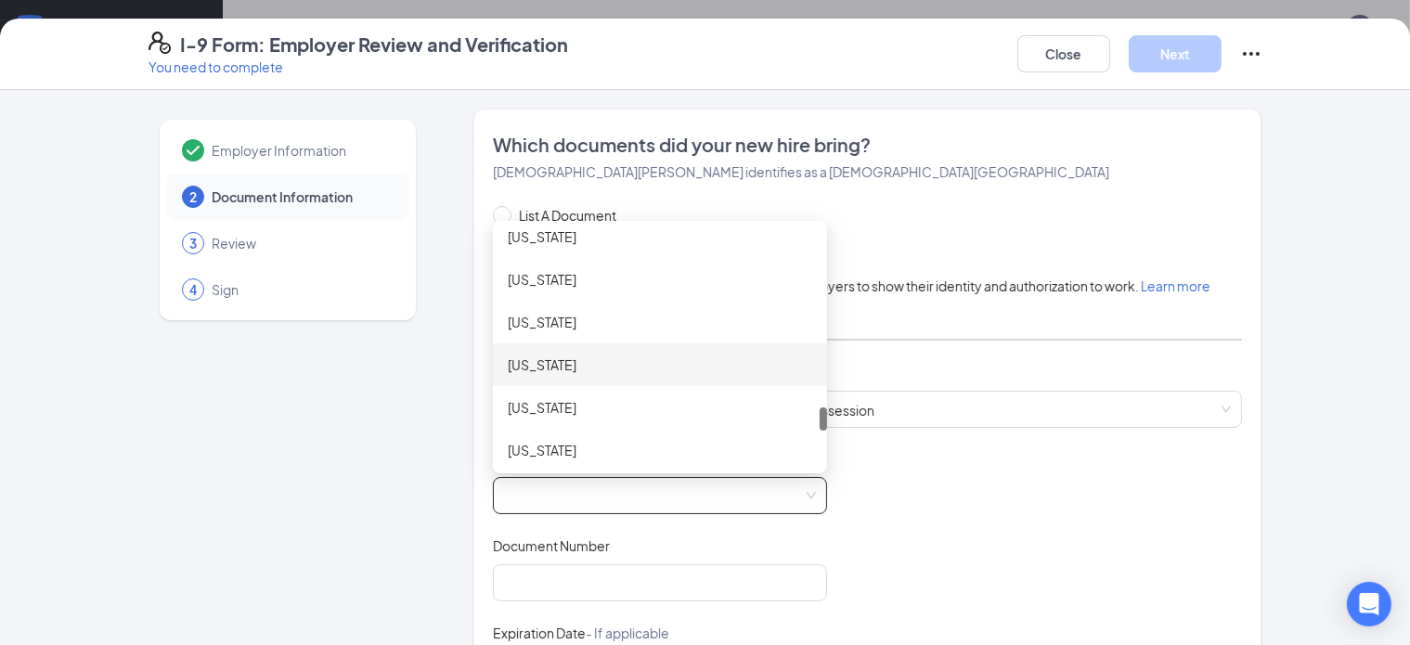
click at [516, 360] on div "[US_STATE]" at bounding box center [660, 365] width 304 height 20
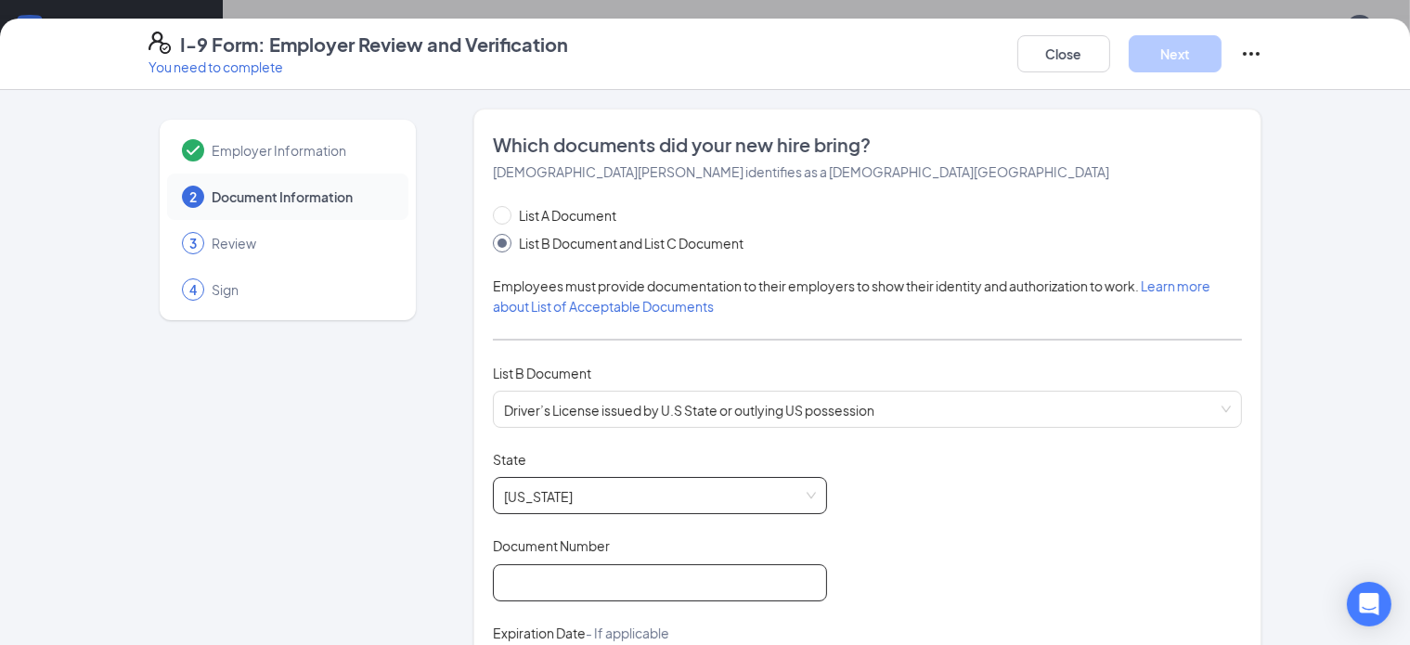
click at [612, 574] on input "Document Number" at bounding box center [660, 582] width 334 height 37
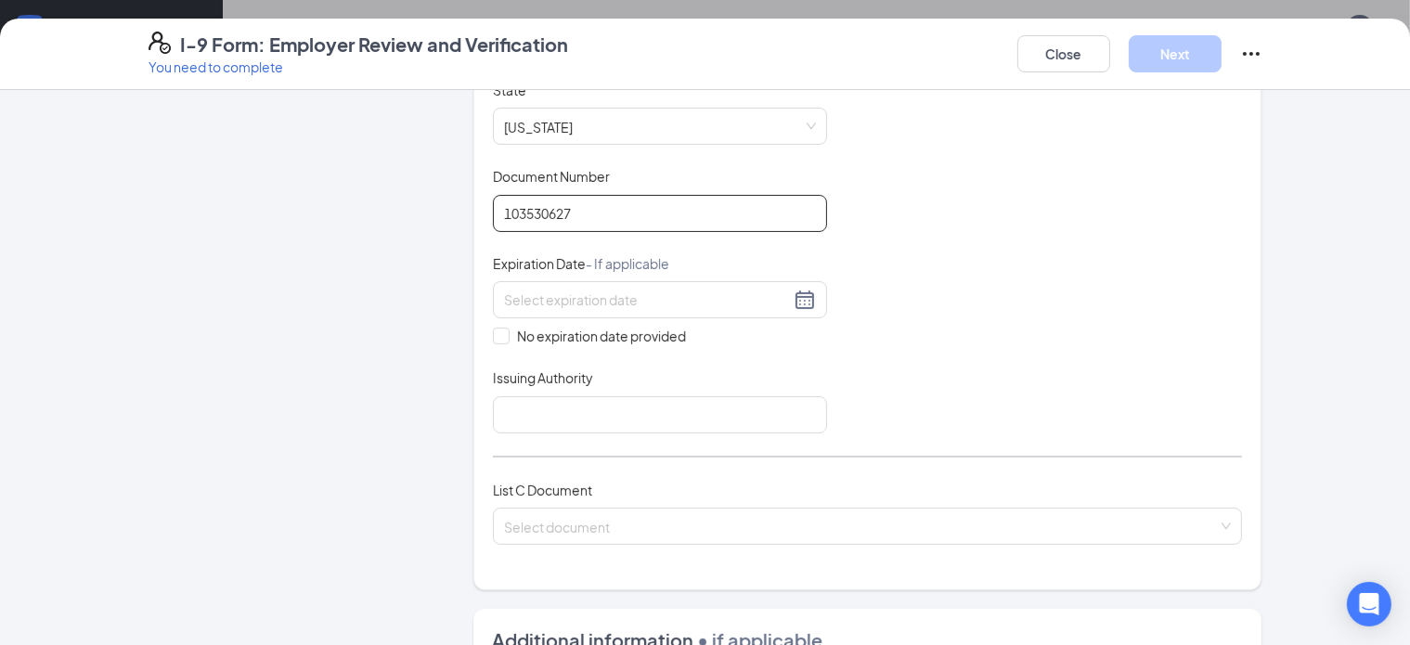
scroll to position [371, 0]
type input "103530627"
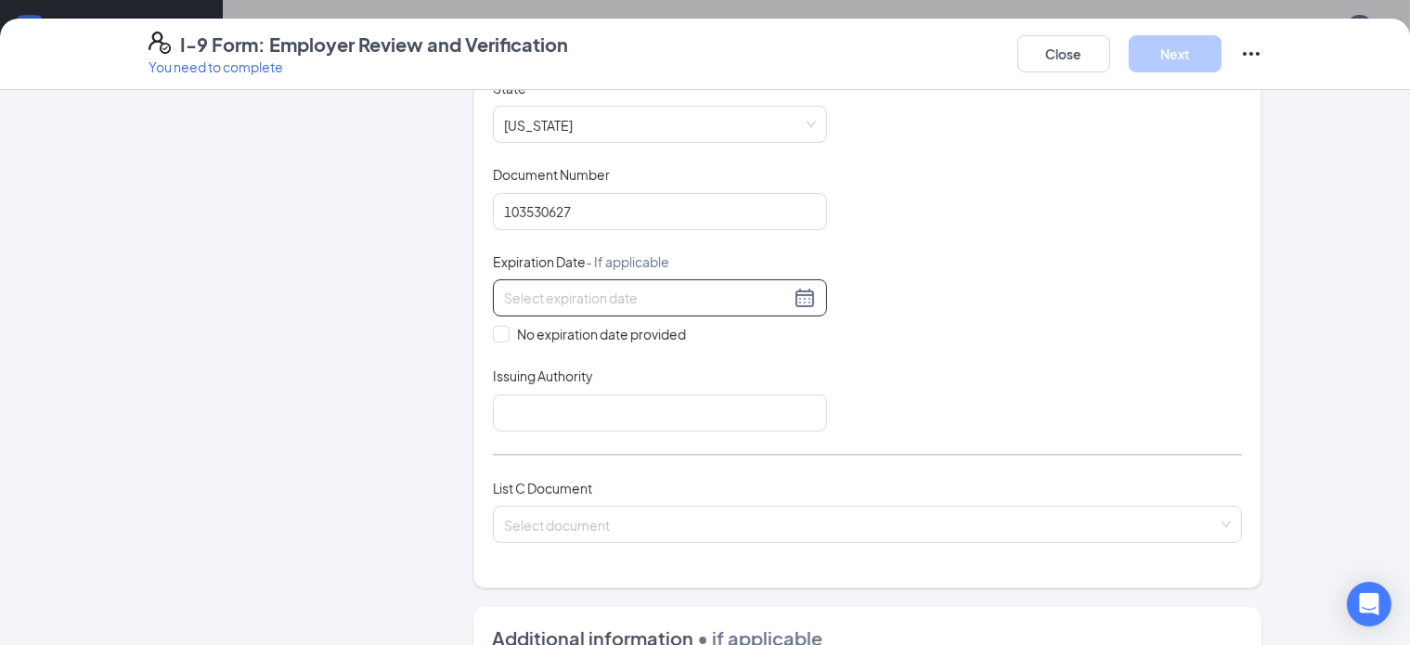
click at [574, 292] on input at bounding box center [647, 298] width 286 height 20
type input "[DATE]"
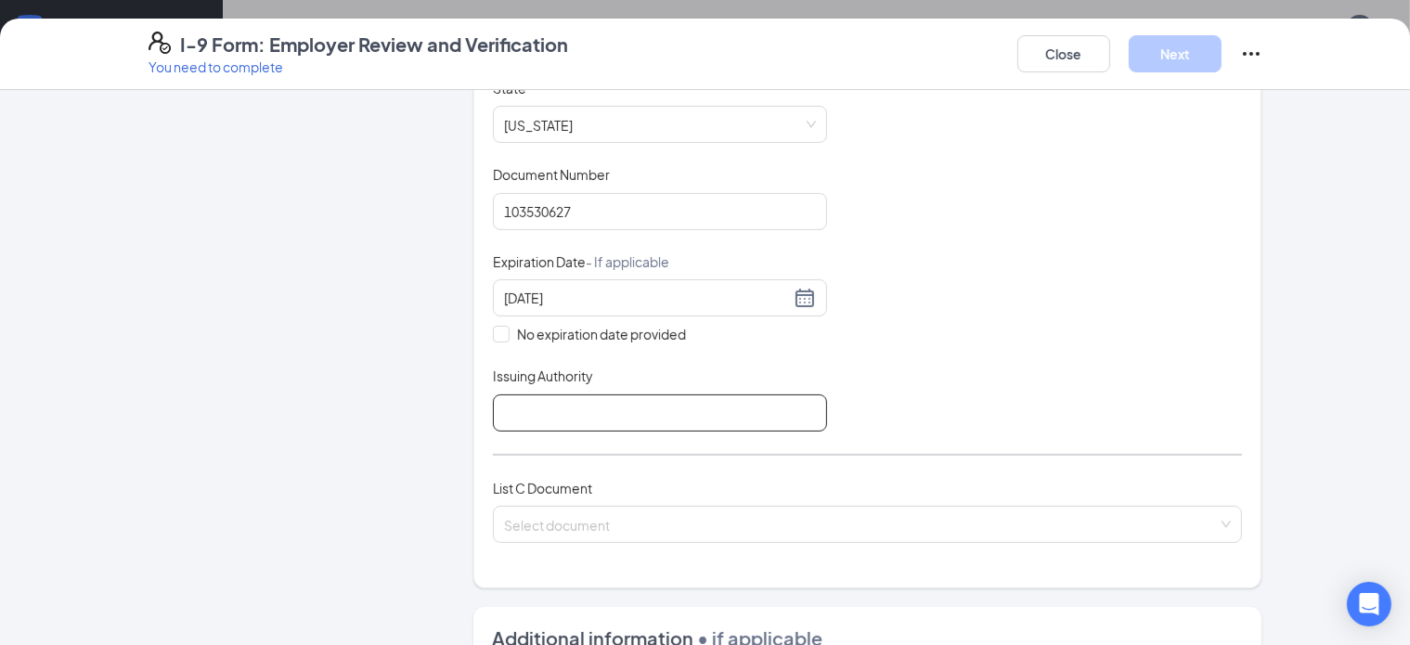
click at [524, 404] on input "Issuing Authority" at bounding box center [660, 412] width 334 height 37
type input "SCDMV"
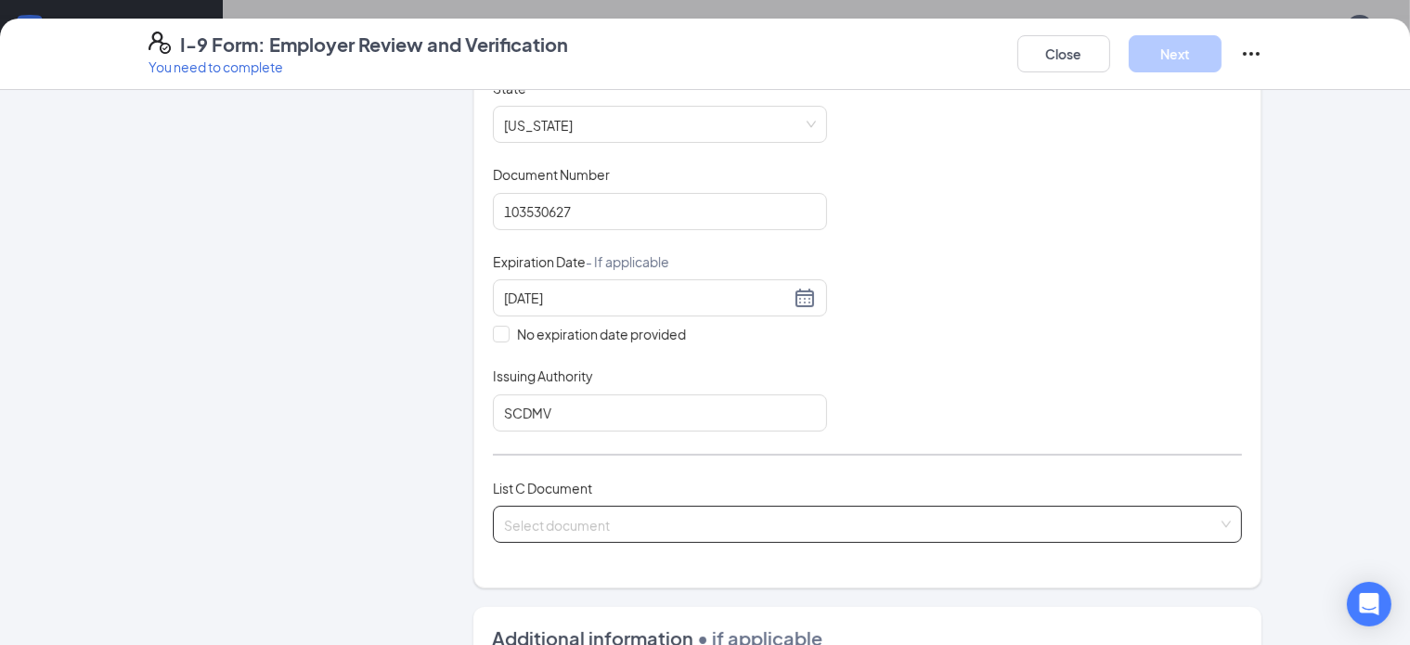
click at [546, 522] on input "search" at bounding box center [861, 521] width 715 height 28
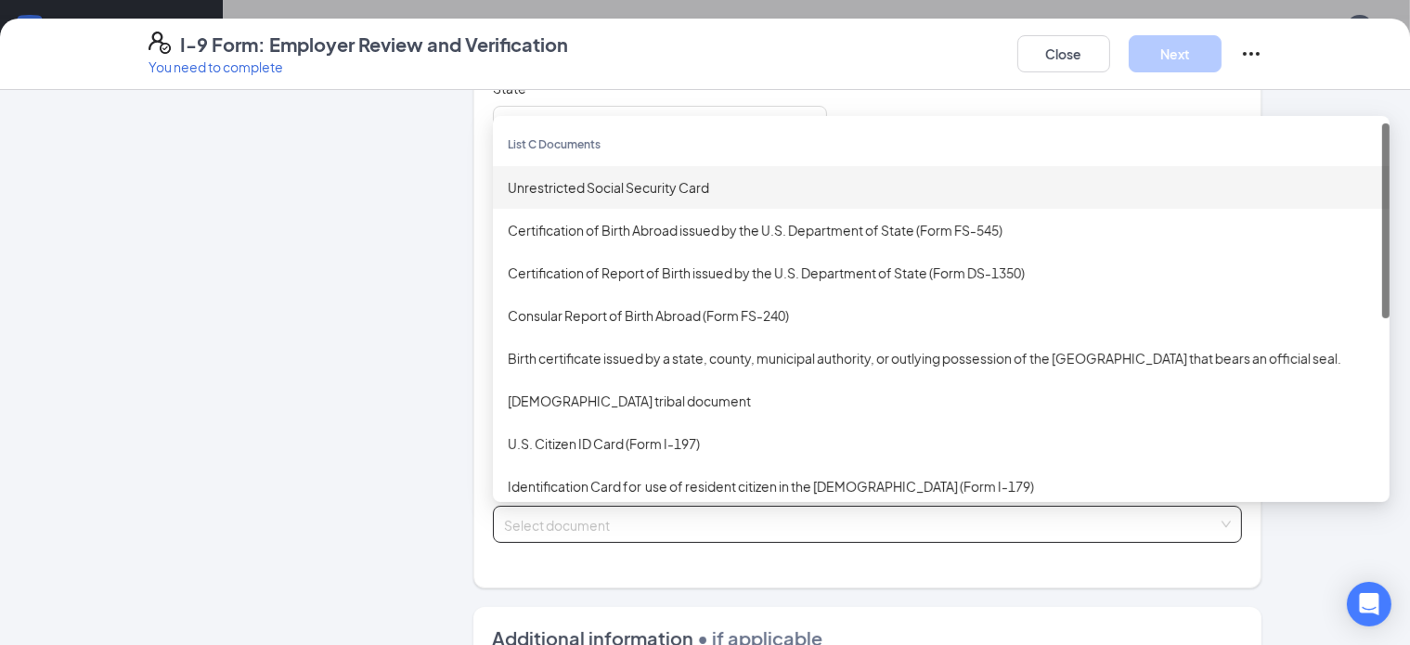
click at [564, 181] on div "Unrestricted Social Security Card" at bounding box center [941, 187] width 867 height 20
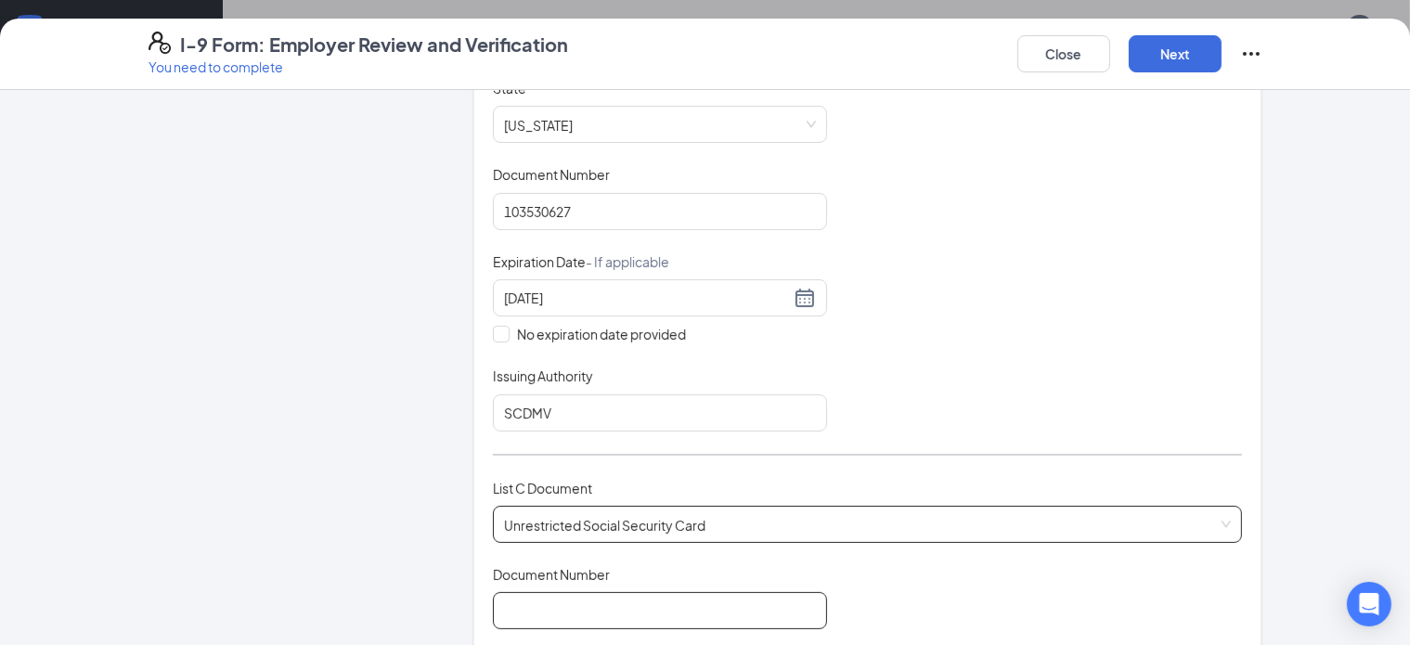
drag, startPoint x: 472, startPoint y: 613, endPoint x: 527, endPoint y: 476, distance: 147.4
click at [493, 613] on input "Document Number" at bounding box center [660, 610] width 334 height 37
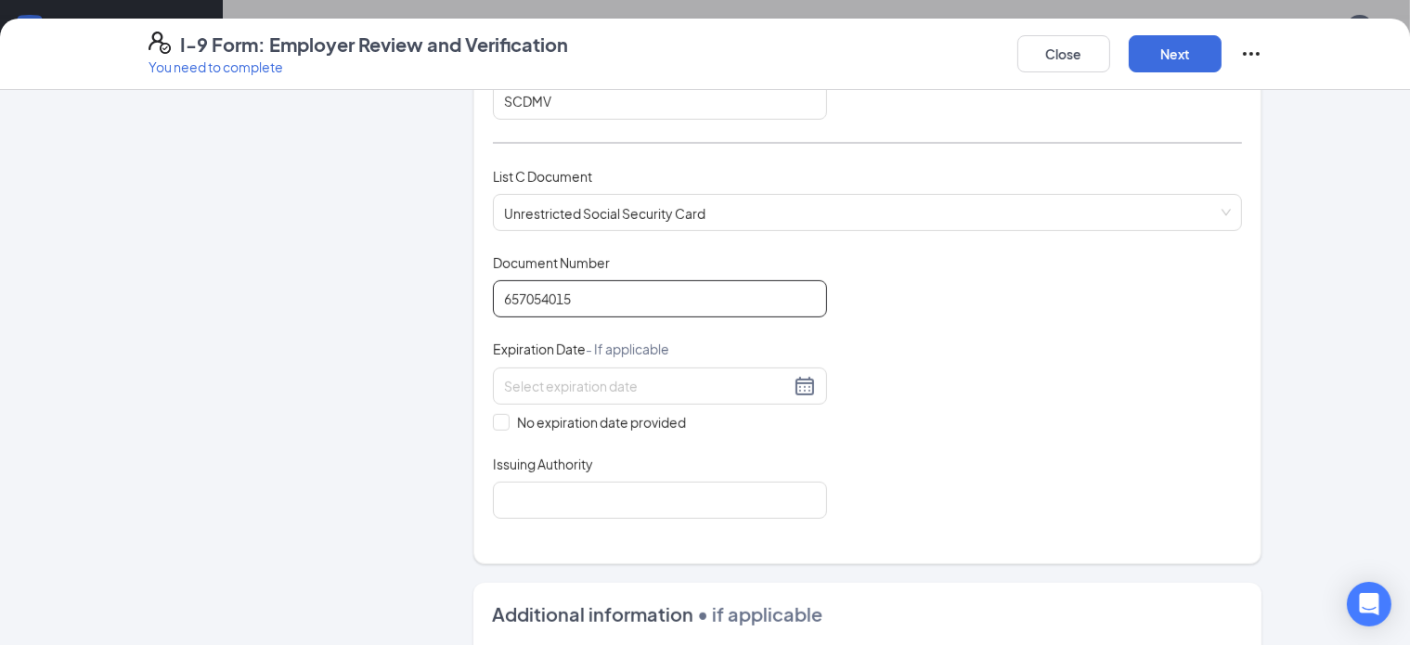
scroll to position [743, 0]
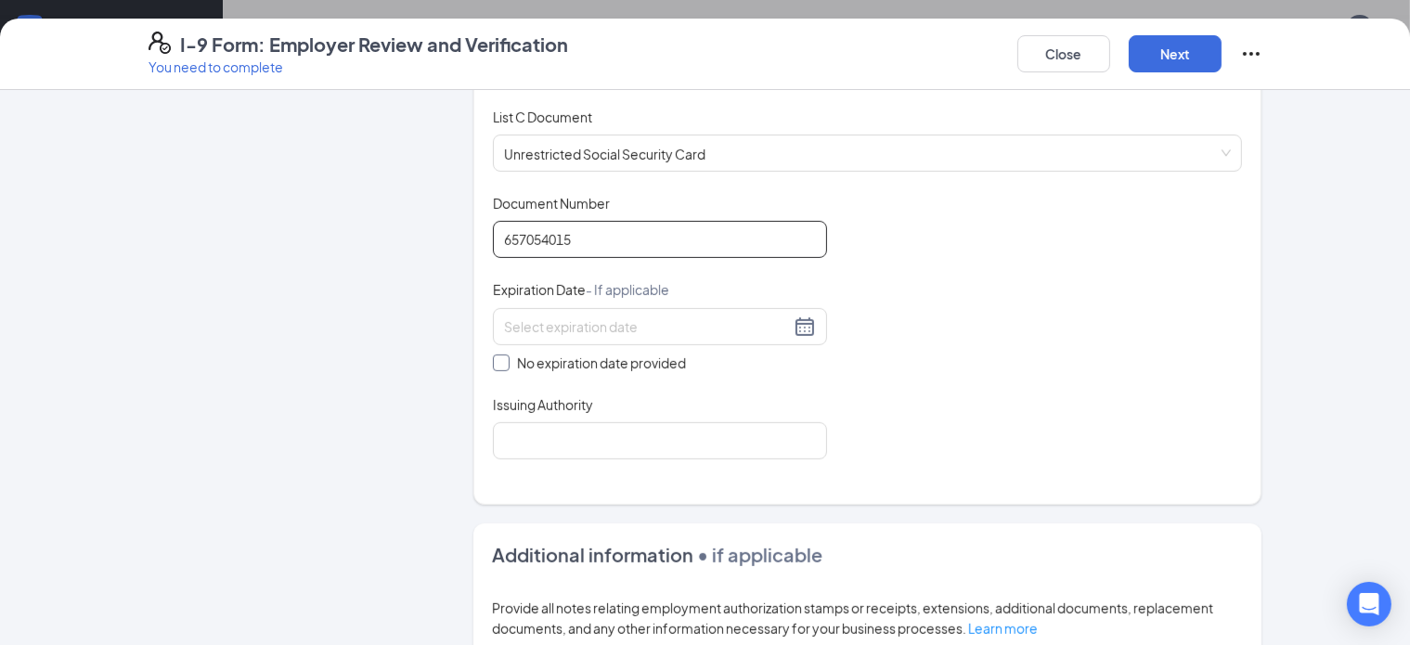
type input "657054015"
click at [511, 353] on span "No expiration date provided" at bounding box center [602, 363] width 184 height 20
click at [506, 355] on input "No expiration date provided" at bounding box center [499, 361] width 13 height 13
checkbox input "true"
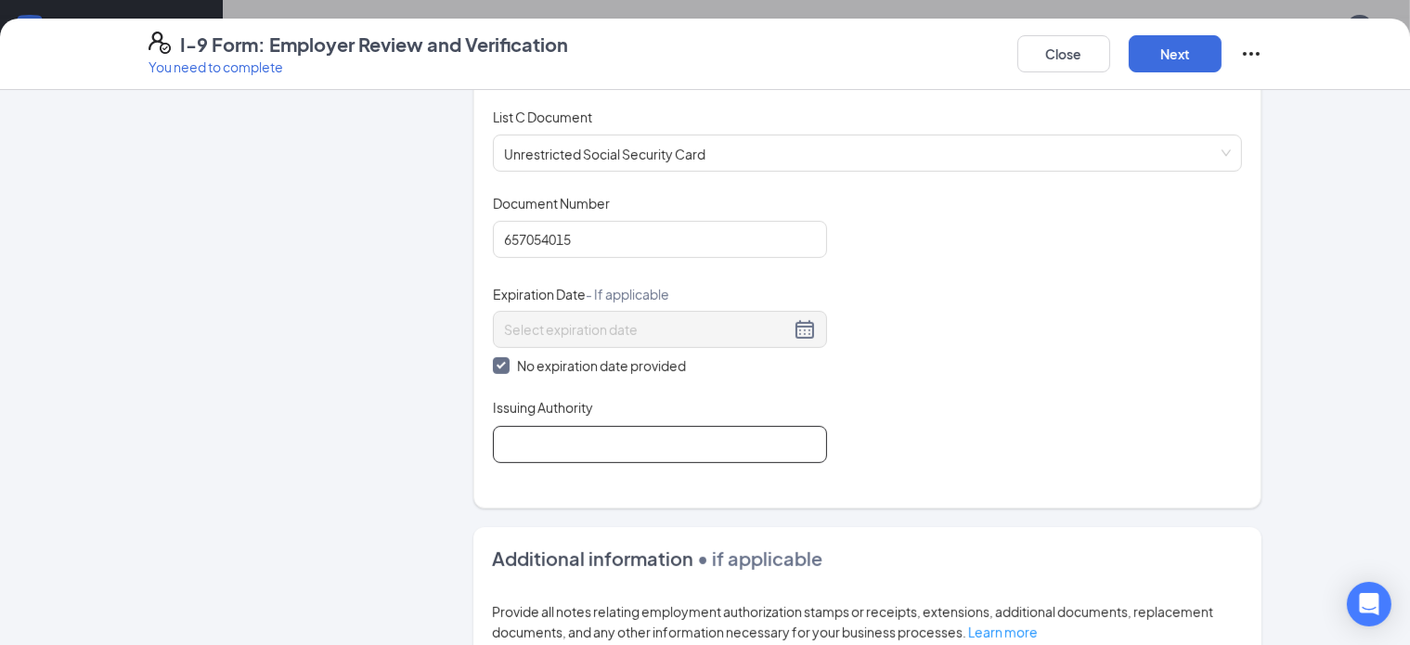
click at [513, 442] on input "Issuing Authority" at bounding box center [660, 444] width 334 height 37
type input "SSA"
click at [1222, 54] on button "Next" at bounding box center [1175, 53] width 93 height 37
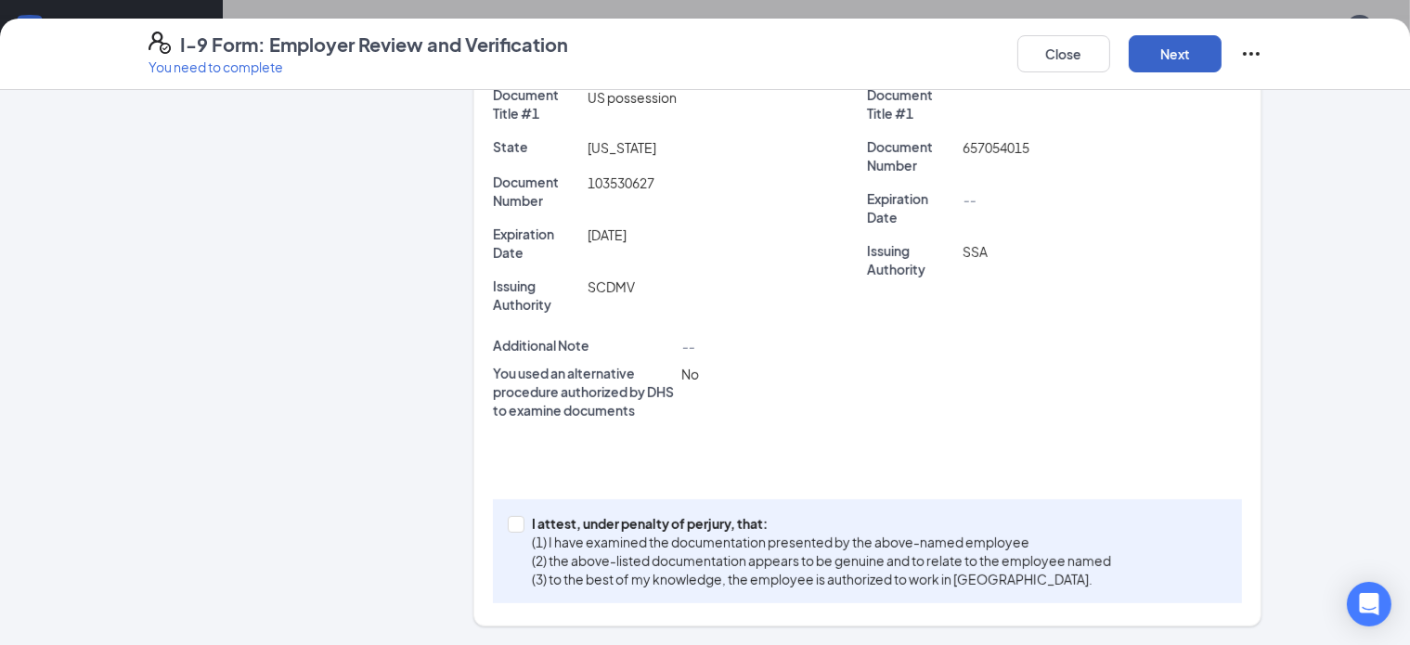
scroll to position [428, 0]
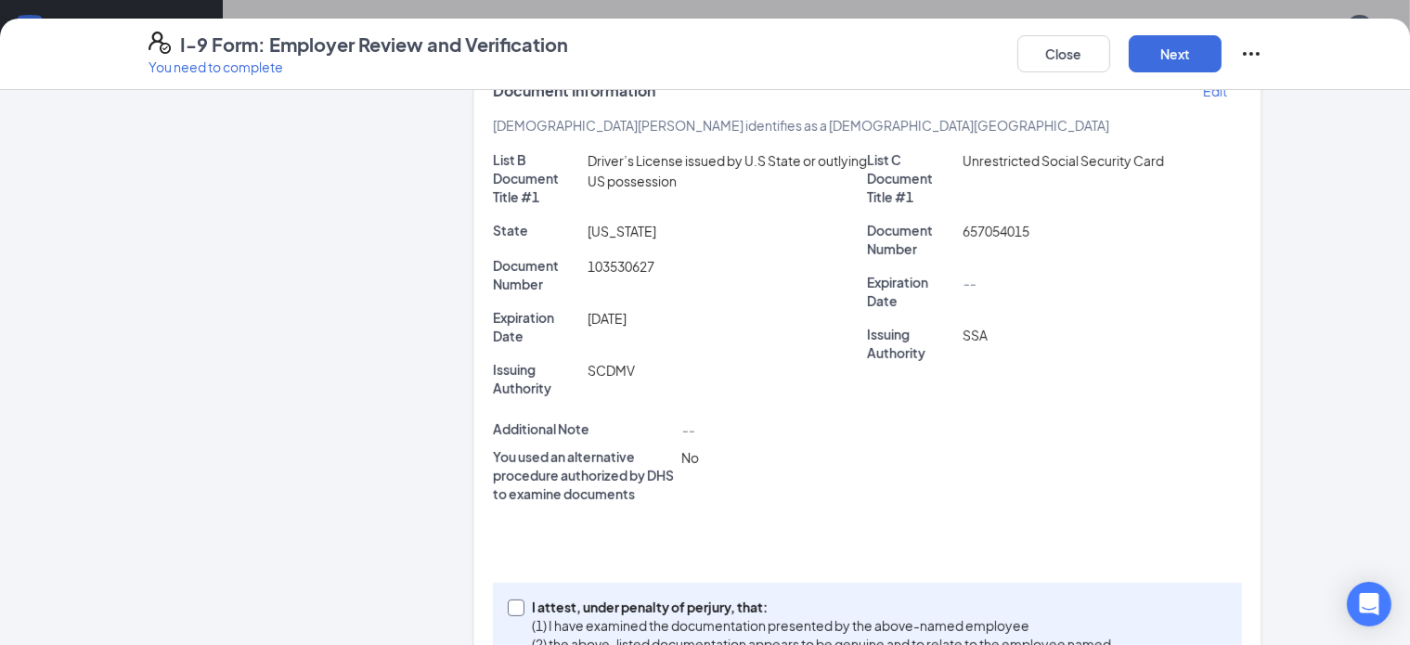
click at [508, 600] on input "I attest, under penalty of [PERSON_NAME], that: (1) I have examined the documen…" at bounding box center [514, 606] width 13 height 13
checkbox input "true"
click at [1222, 47] on button "Next" at bounding box center [1175, 53] width 93 height 37
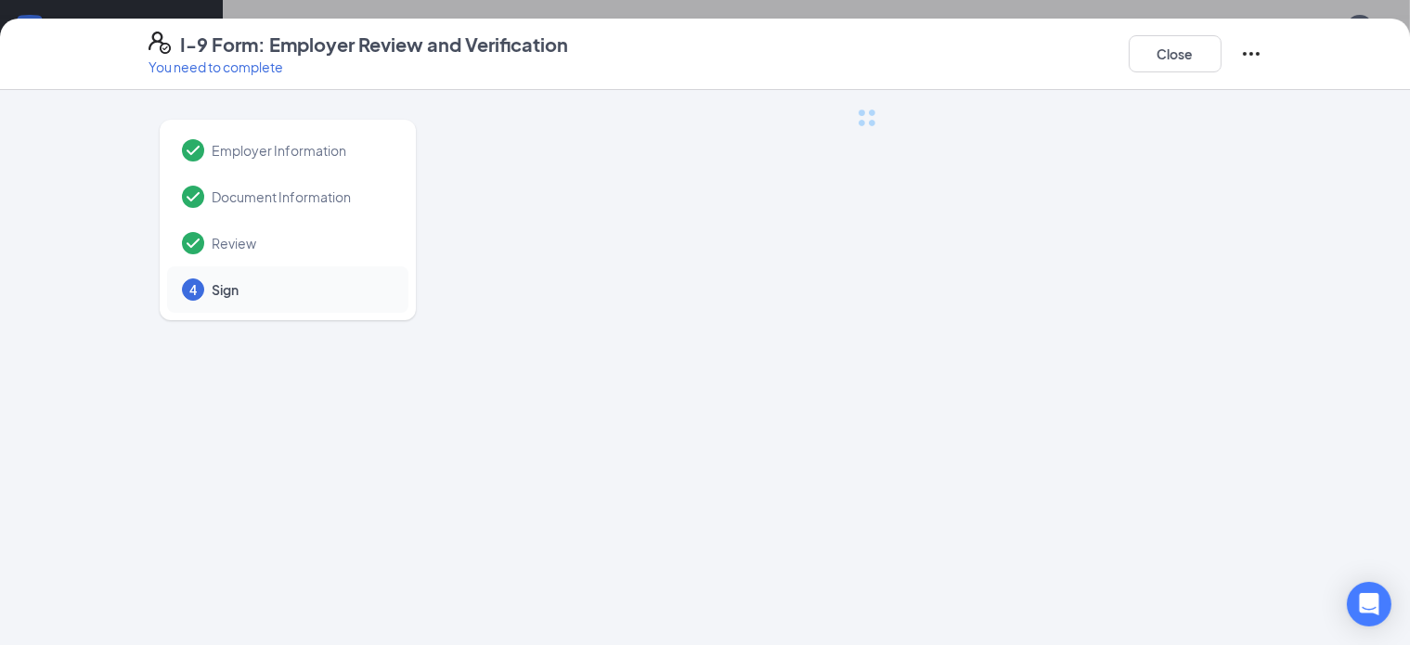
scroll to position [0, 0]
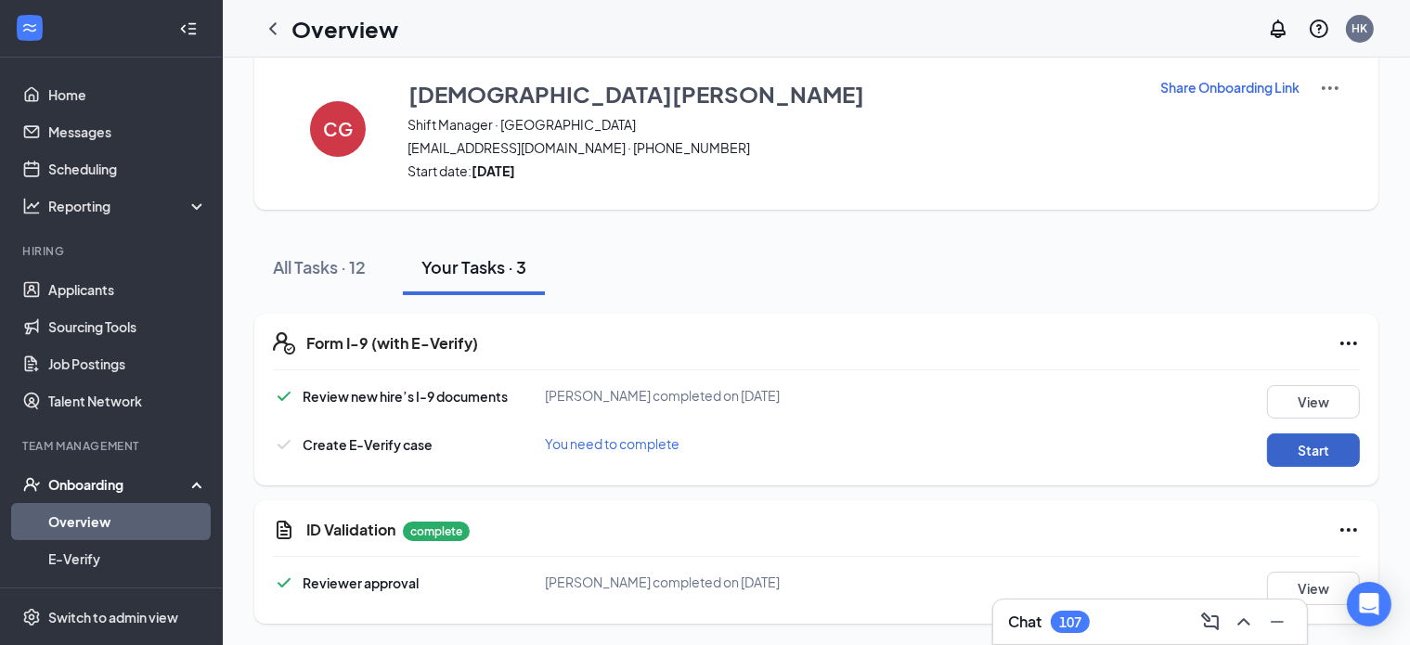
click at [1315, 448] on button "Start" at bounding box center [1313, 449] width 93 height 33
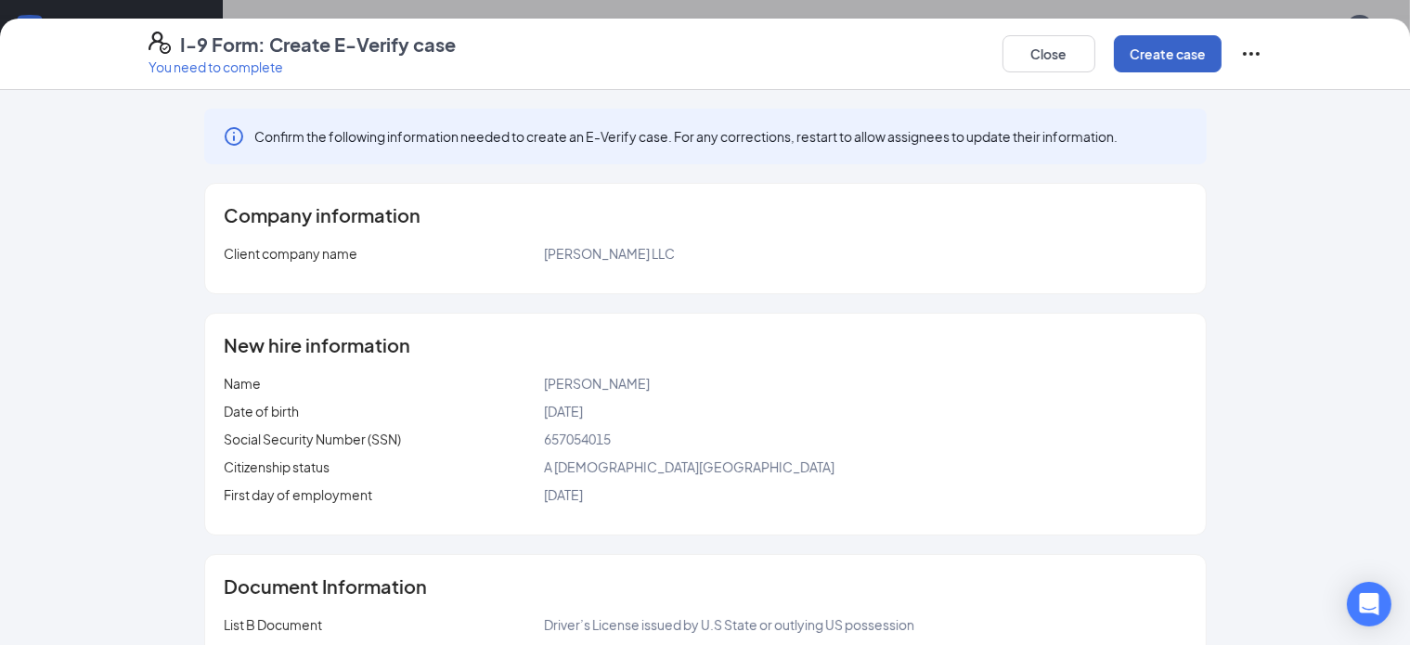
click at [1222, 49] on button "Create case" at bounding box center [1168, 53] width 108 height 37
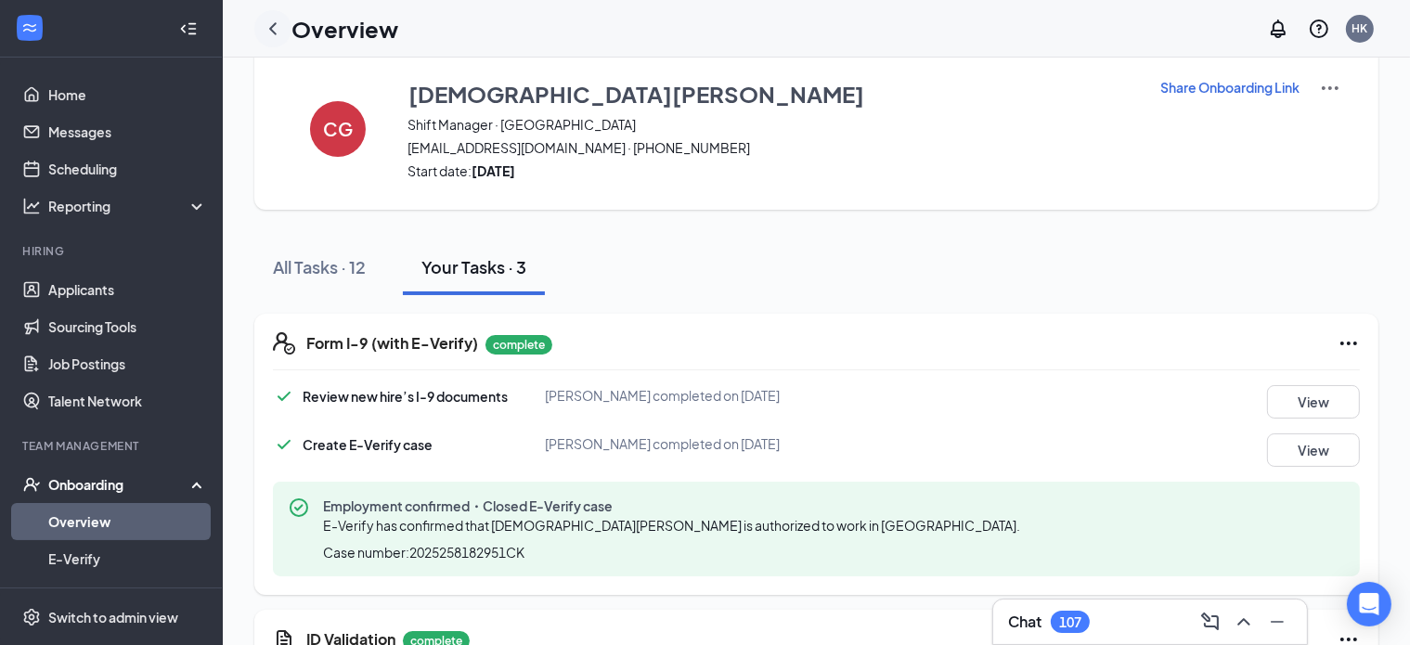
click at [281, 36] on icon "ChevronLeft" at bounding box center [273, 29] width 22 height 22
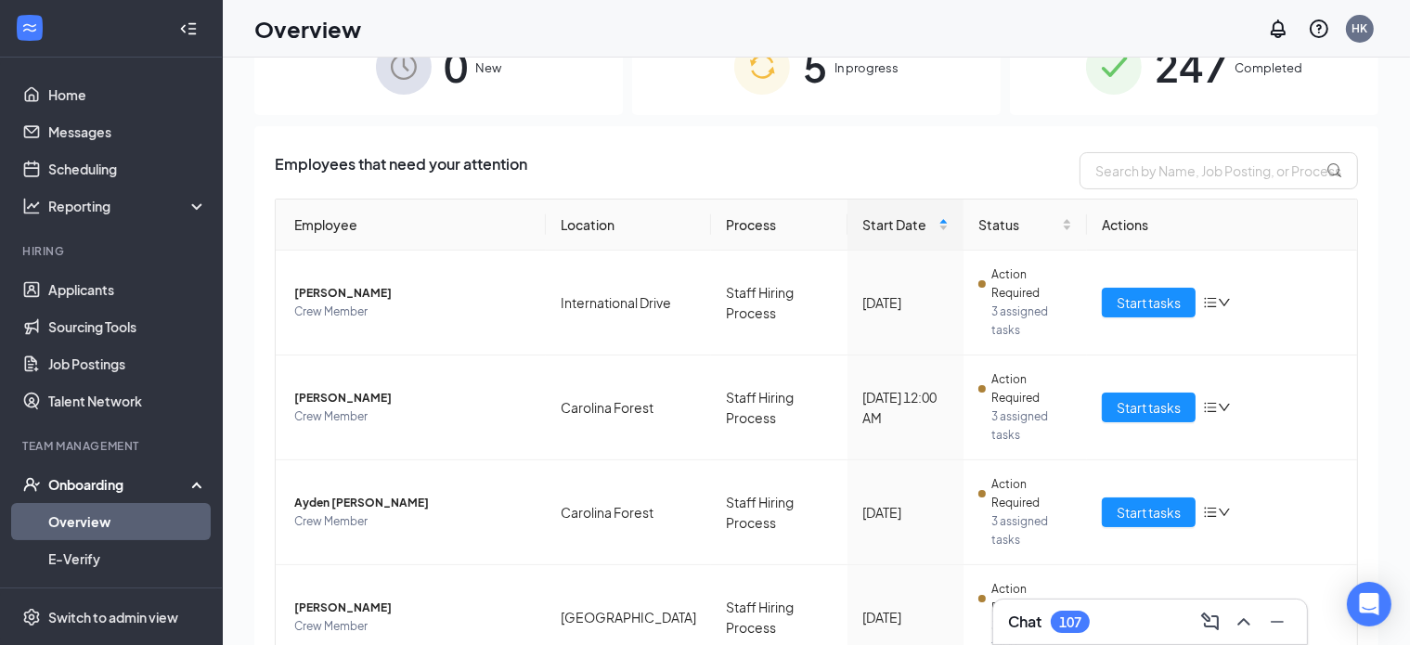
scroll to position [278, 0]
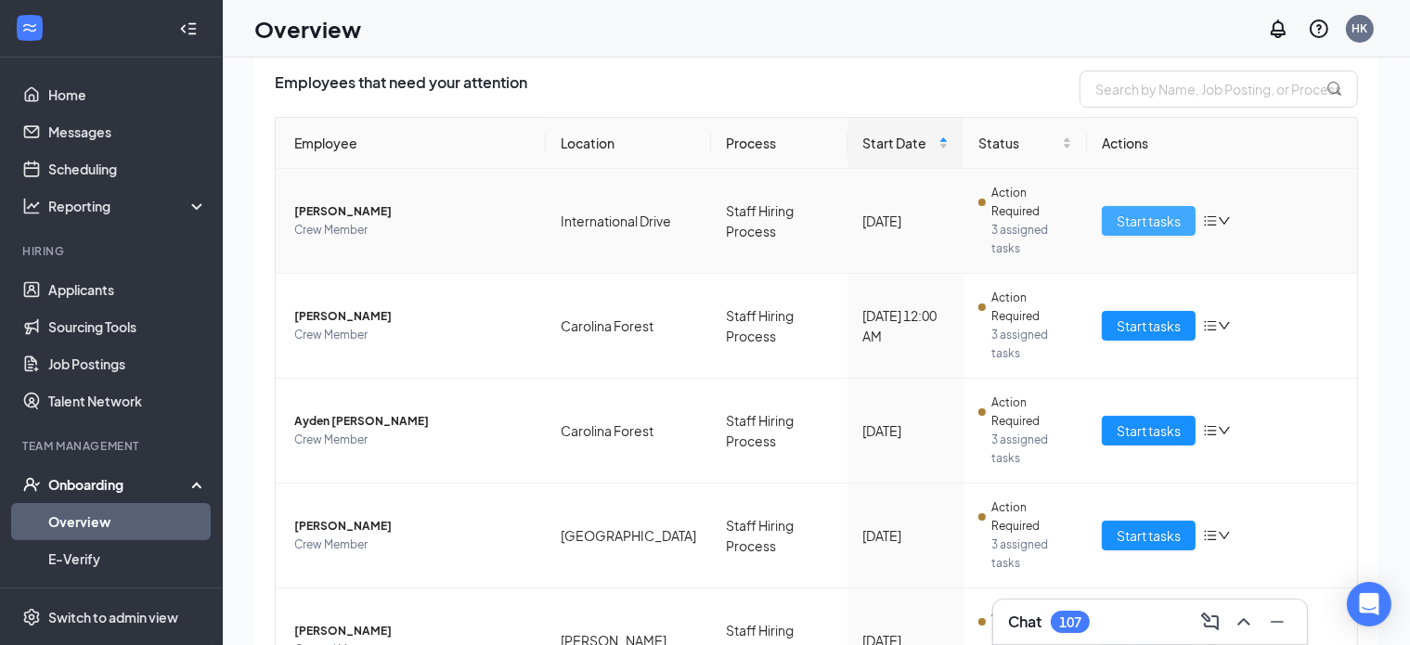
click at [1171, 224] on button "Start tasks" at bounding box center [1149, 221] width 94 height 30
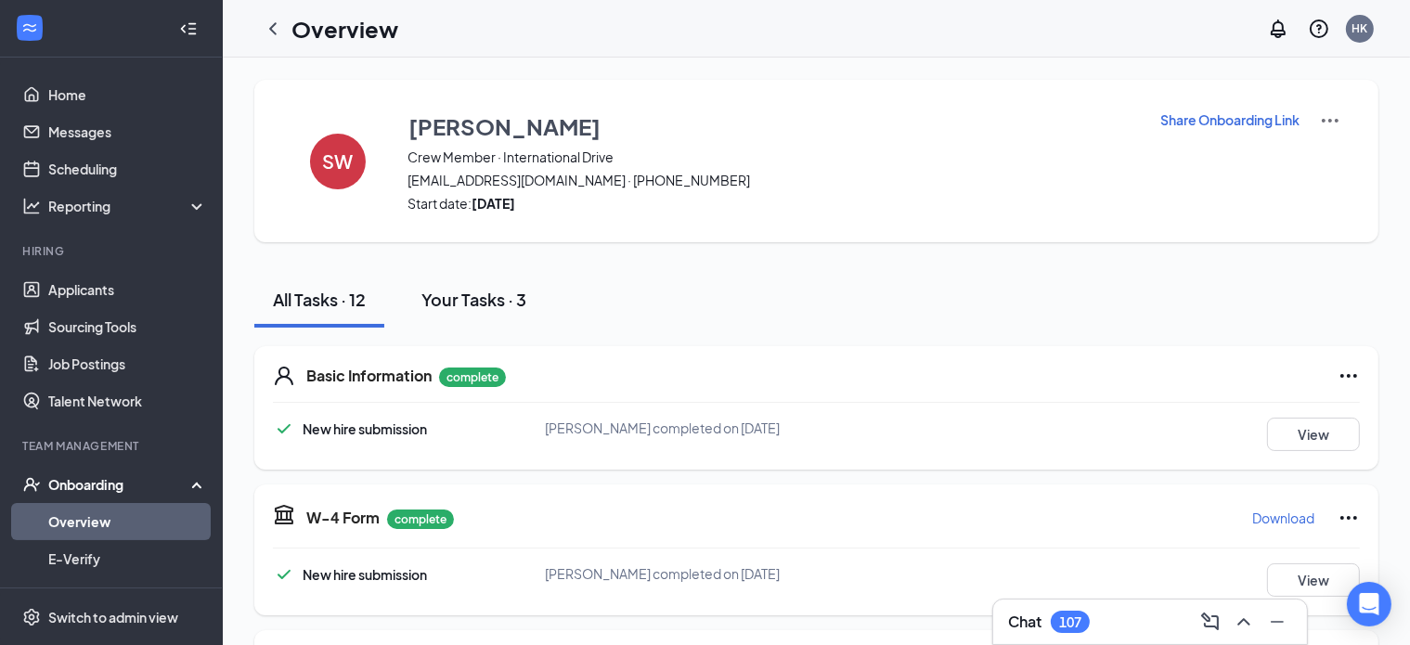
click at [446, 304] on div "Your Tasks · 3" at bounding box center [473, 299] width 105 height 23
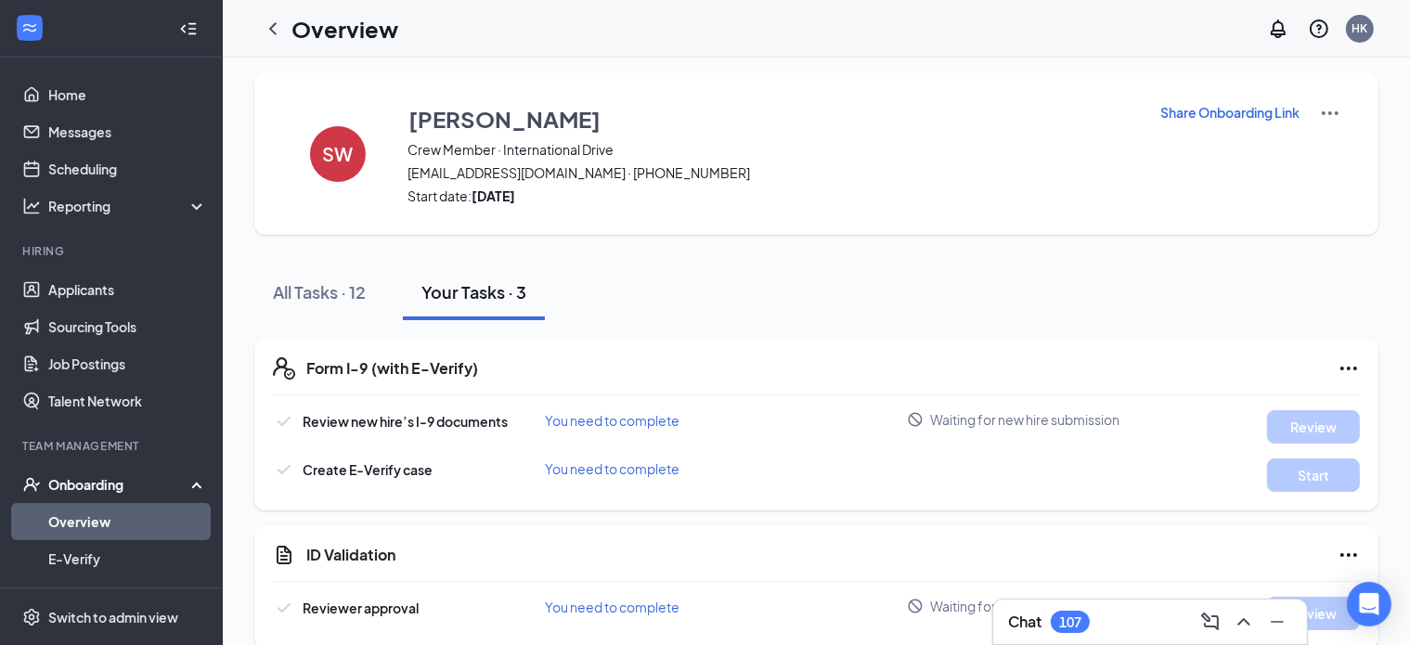
scroll to position [32, 0]
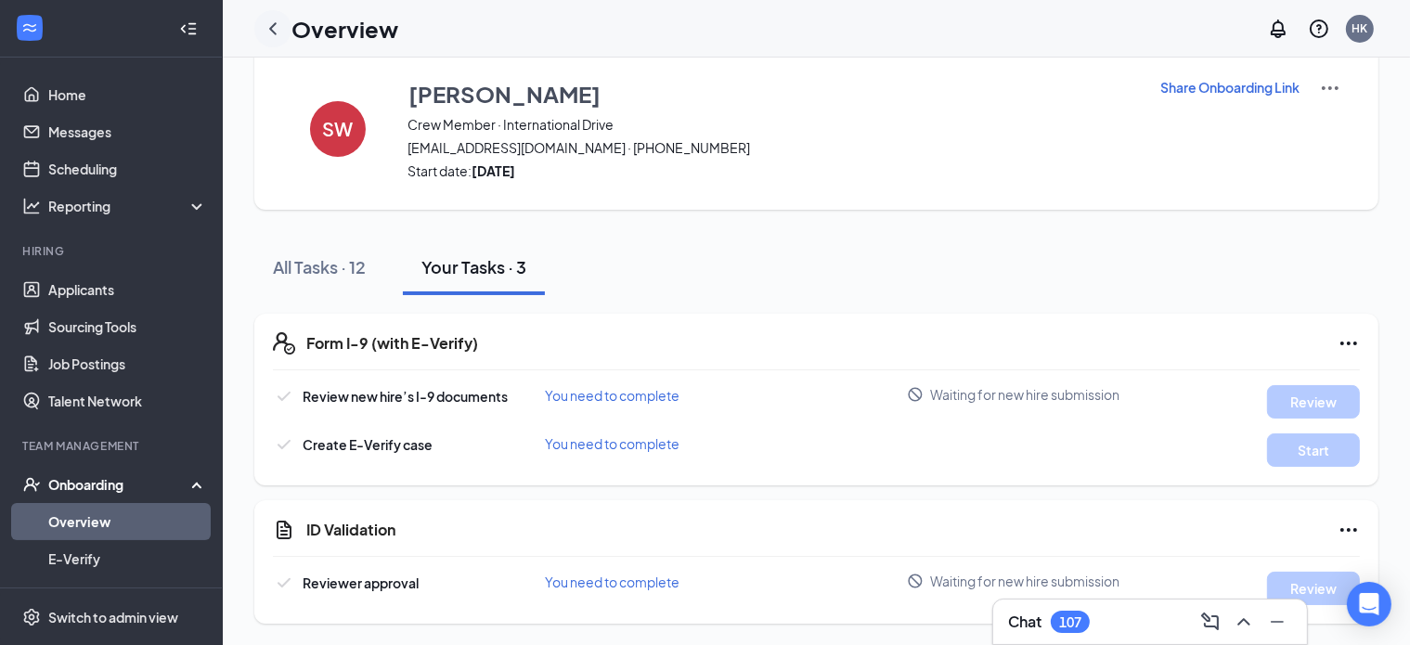
click at [269, 26] on icon "ChevronLeft" at bounding box center [273, 29] width 22 height 22
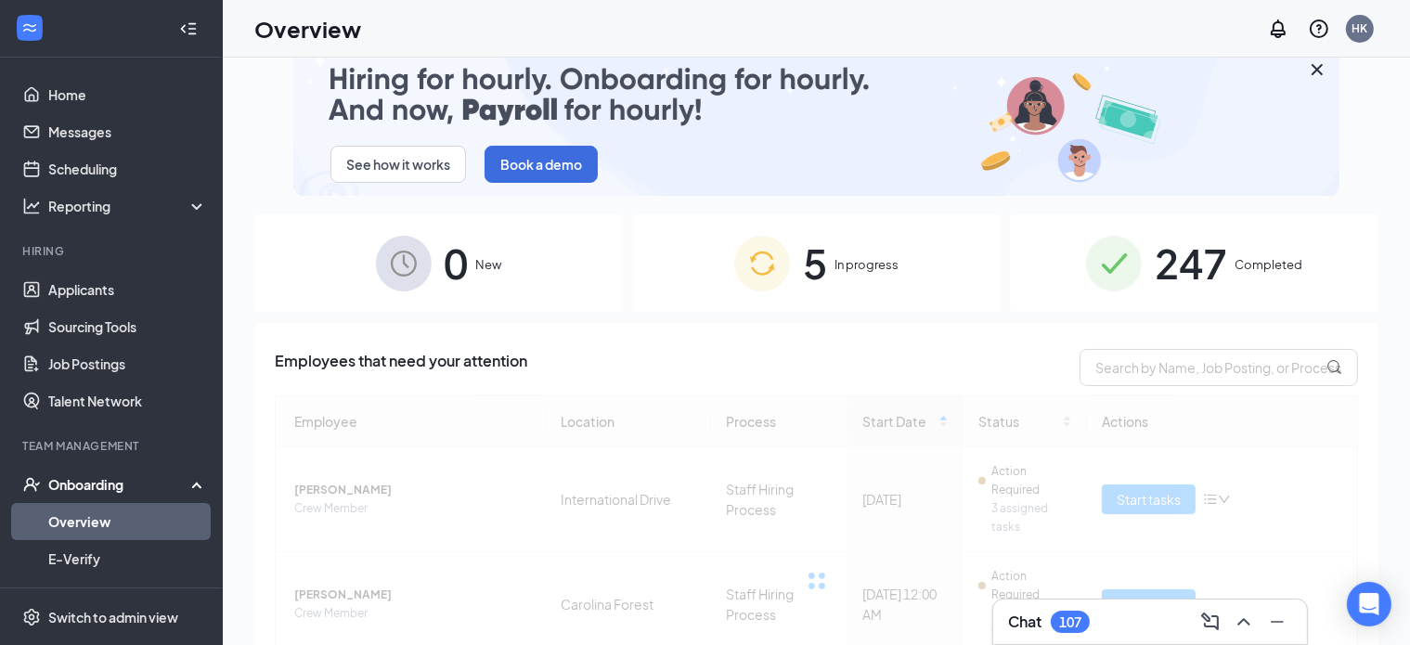
scroll to position [278, 0]
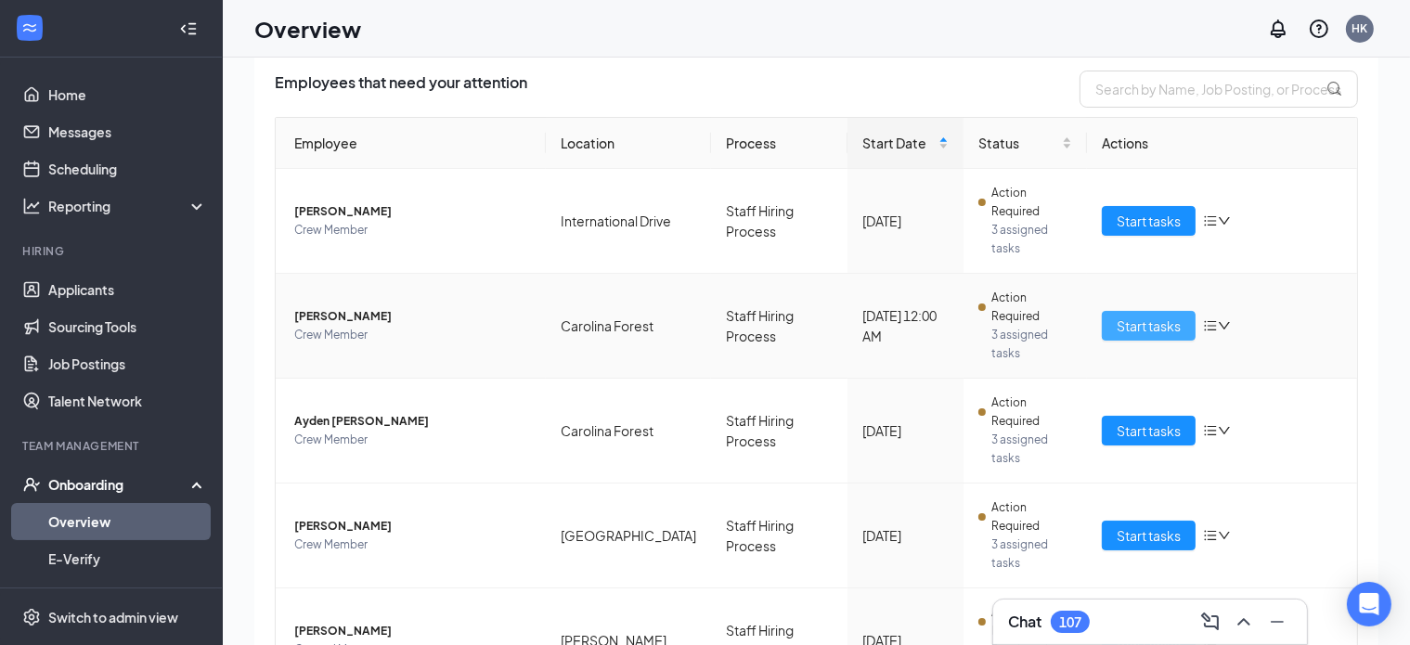
click at [1155, 330] on span "Start tasks" at bounding box center [1149, 326] width 64 height 20
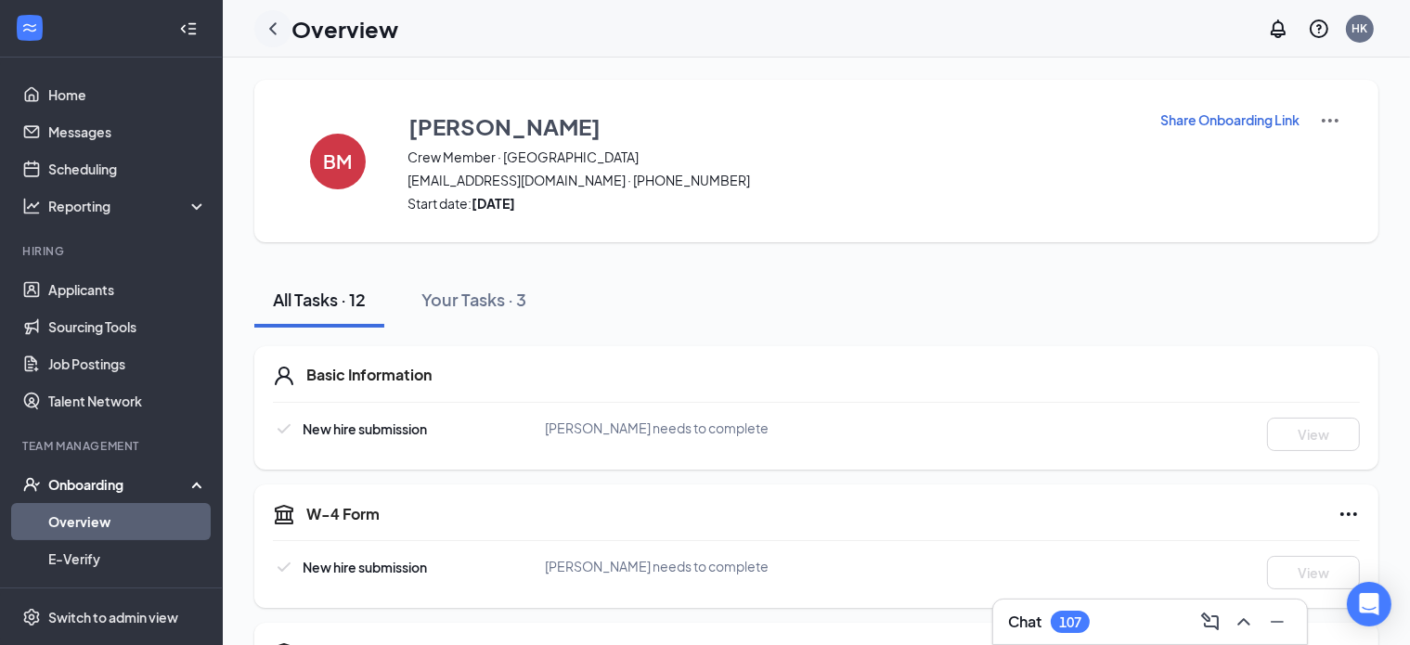
click at [269, 29] on icon "ChevronLeft" at bounding box center [272, 28] width 7 height 12
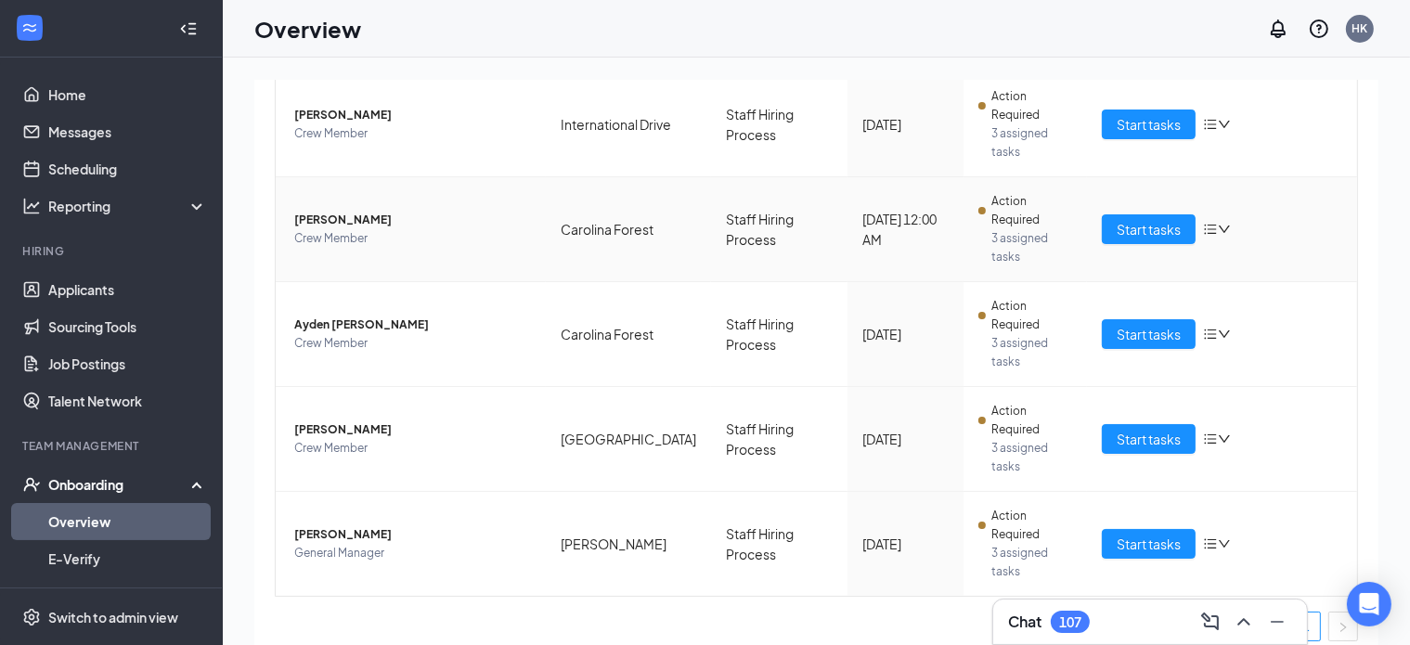
scroll to position [421, 0]
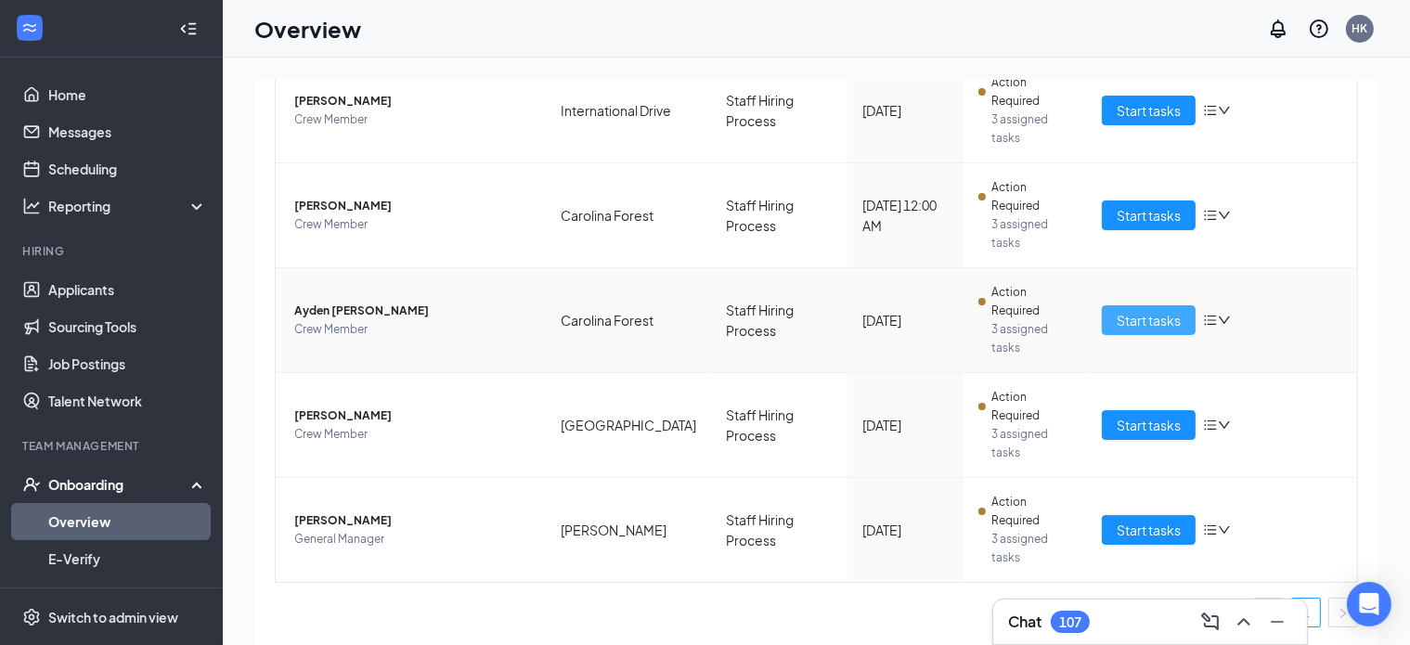
click at [1117, 328] on span "Start tasks" at bounding box center [1149, 320] width 64 height 20
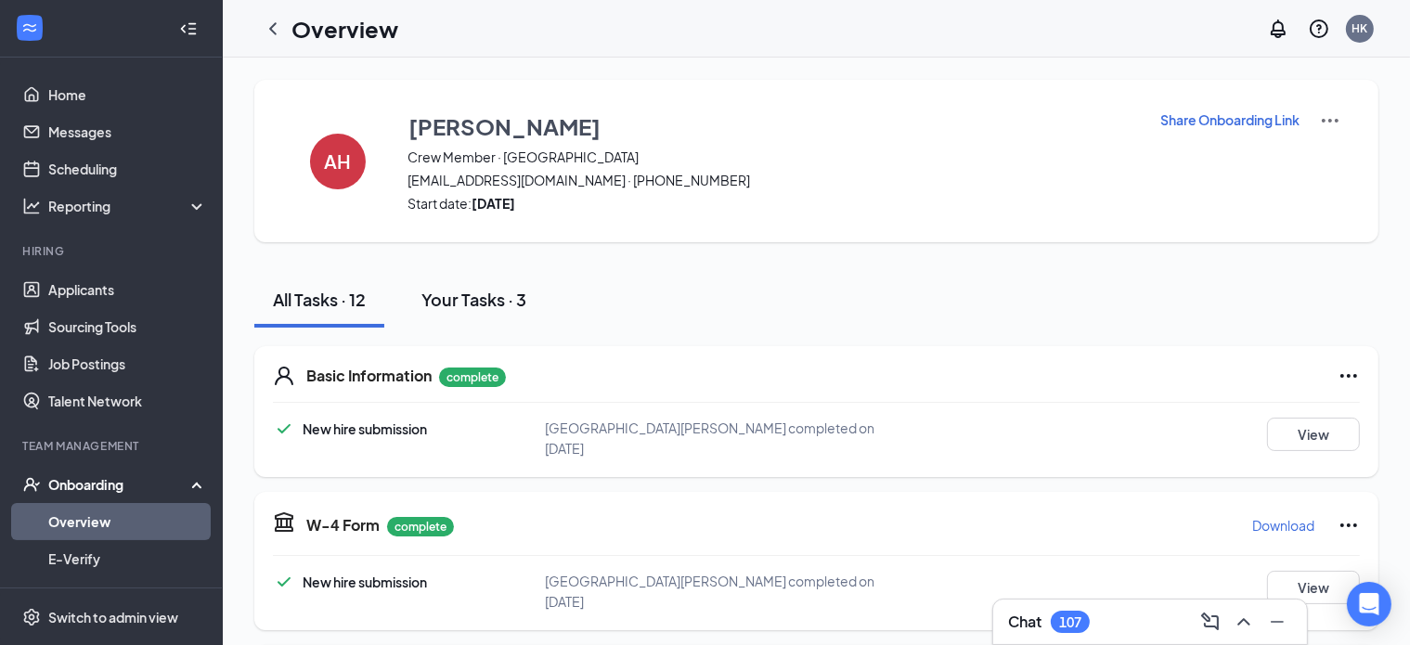
click at [438, 282] on button "Your Tasks · 3" at bounding box center [474, 300] width 142 height 56
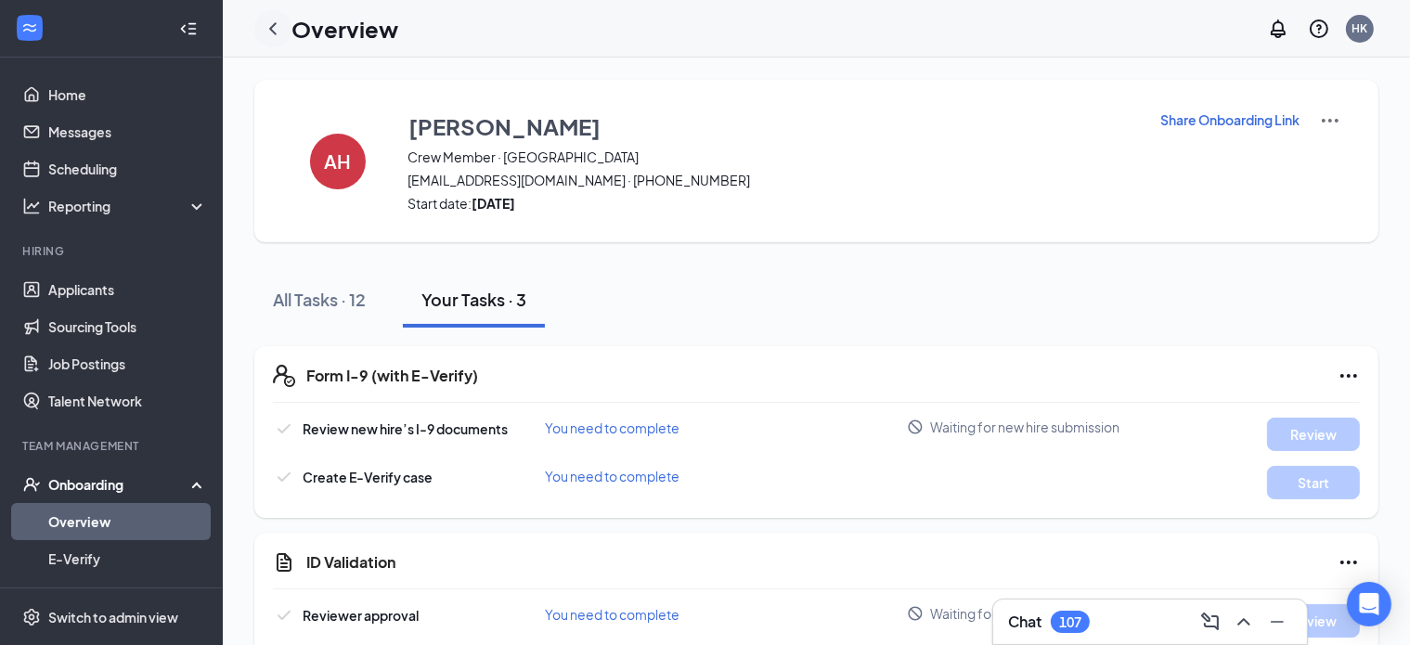
click at [278, 22] on icon "ChevronLeft" at bounding box center [273, 29] width 22 height 22
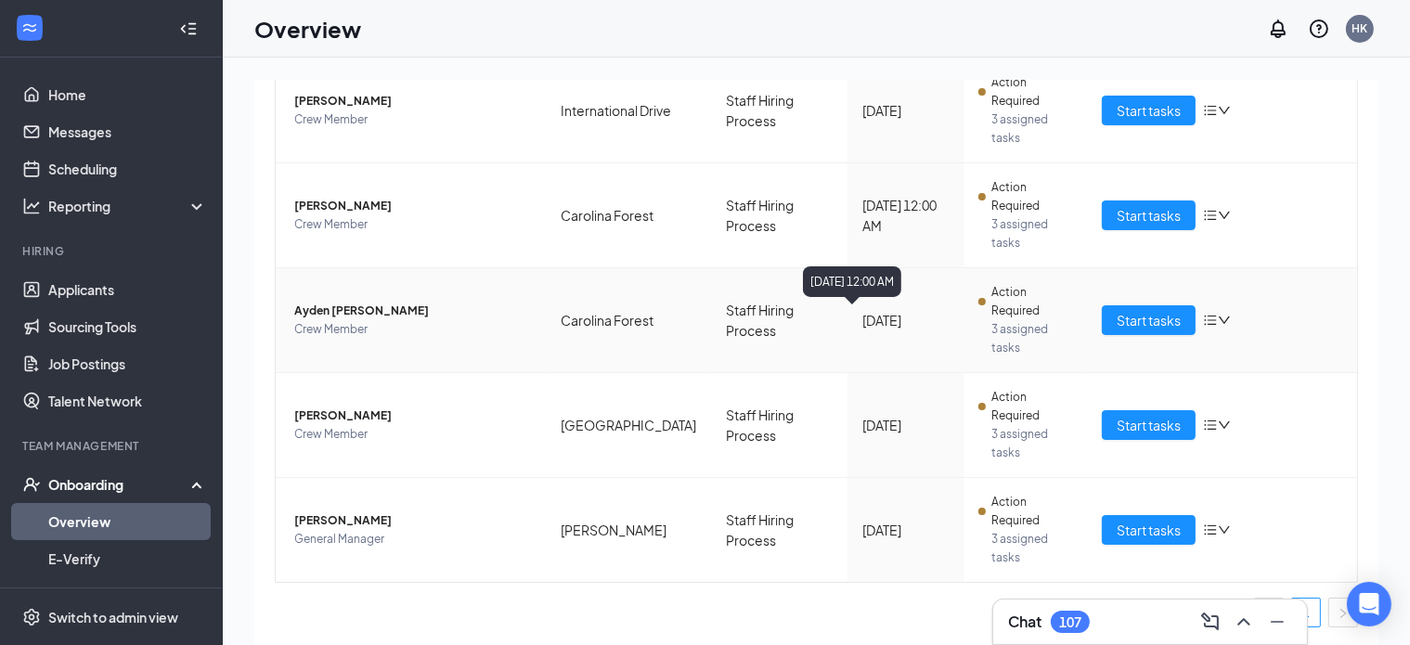
scroll to position [84, 0]
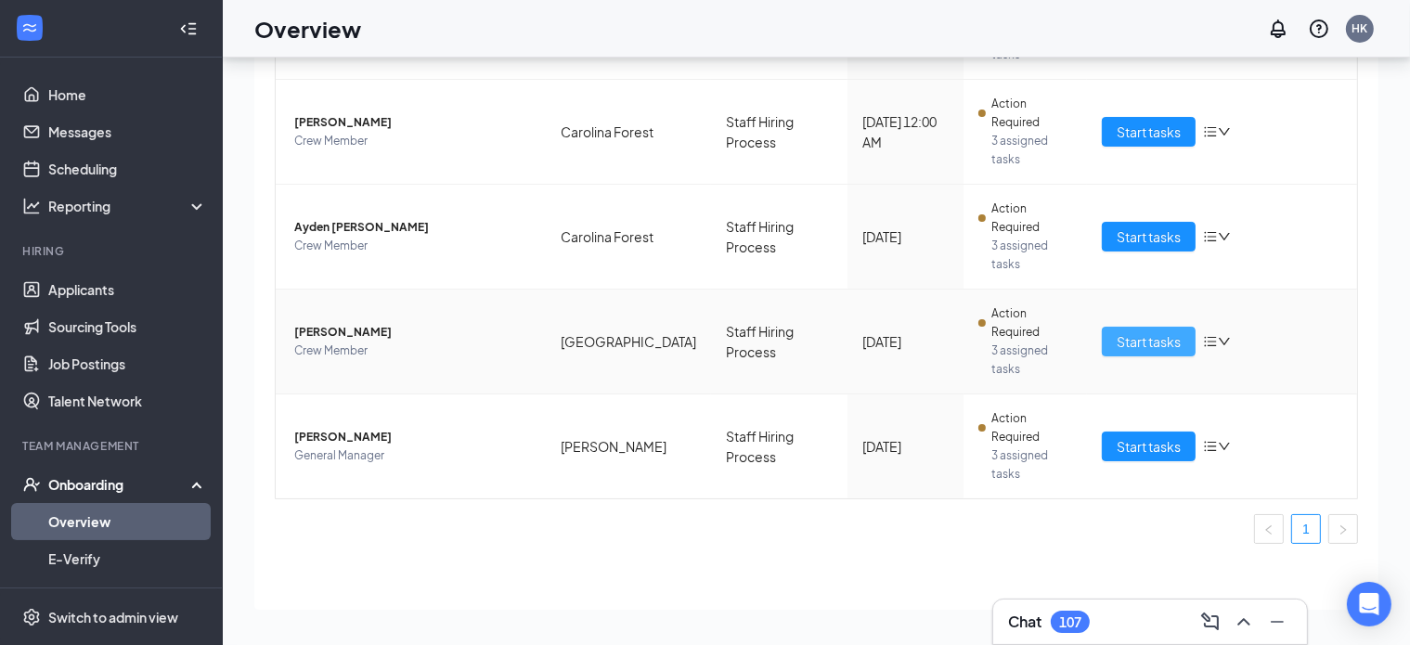
click at [1117, 343] on span "Start tasks" at bounding box center [1149, 341] width 64 height 20
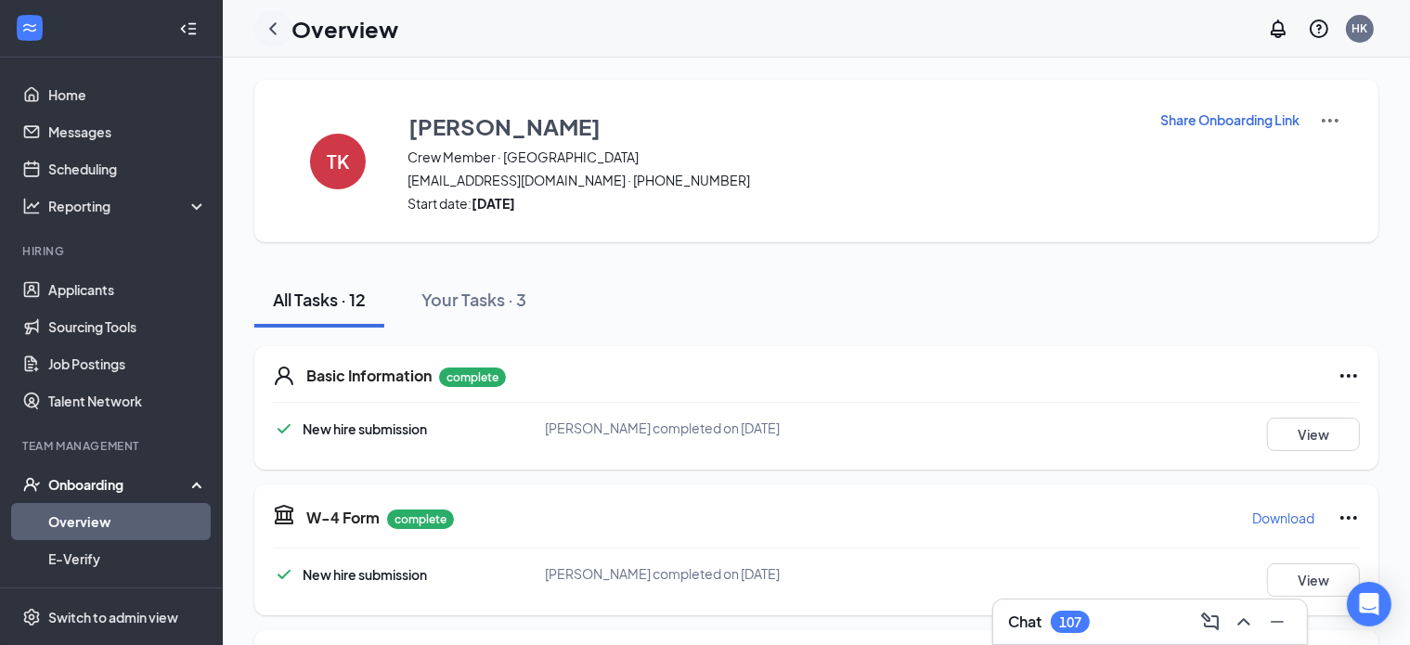
click at [267, 20] on icon "ChevronLeft" at bounding box center [273, 29] width 22 height 22
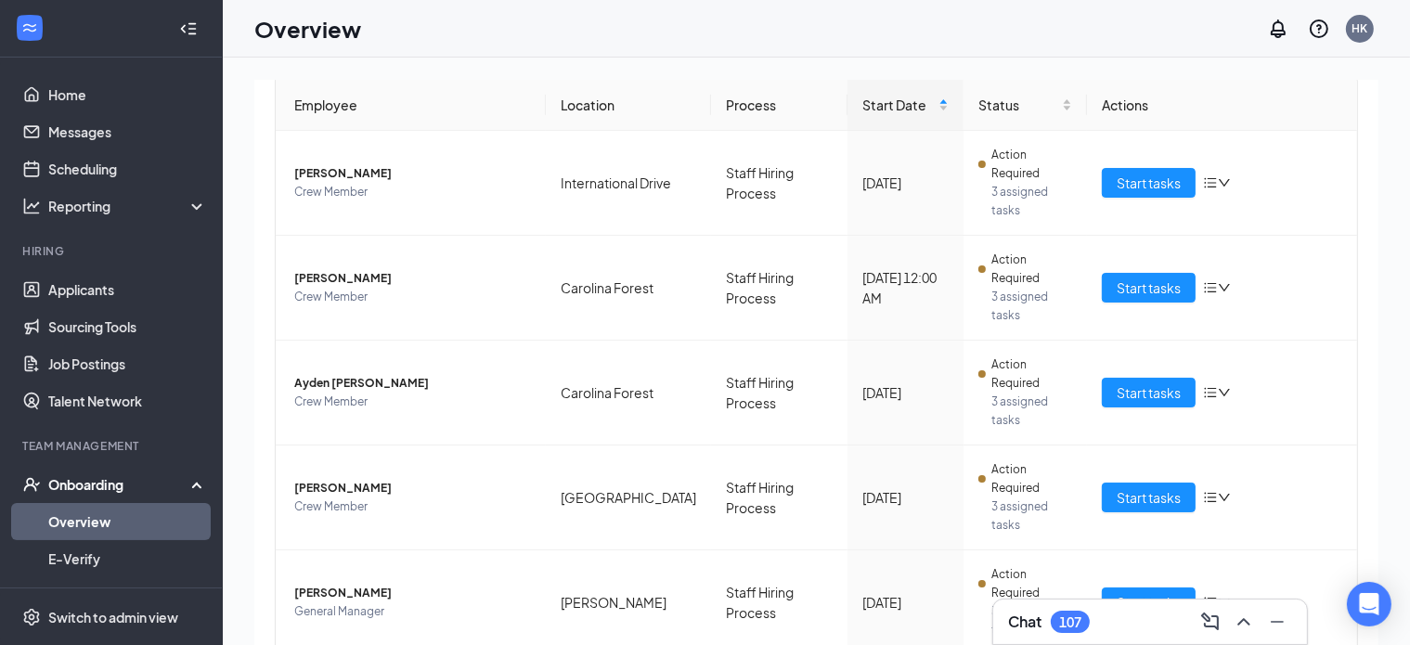
scroll to position [329, 0]
